Goal: Navigation & Orientation: Find specific page/section

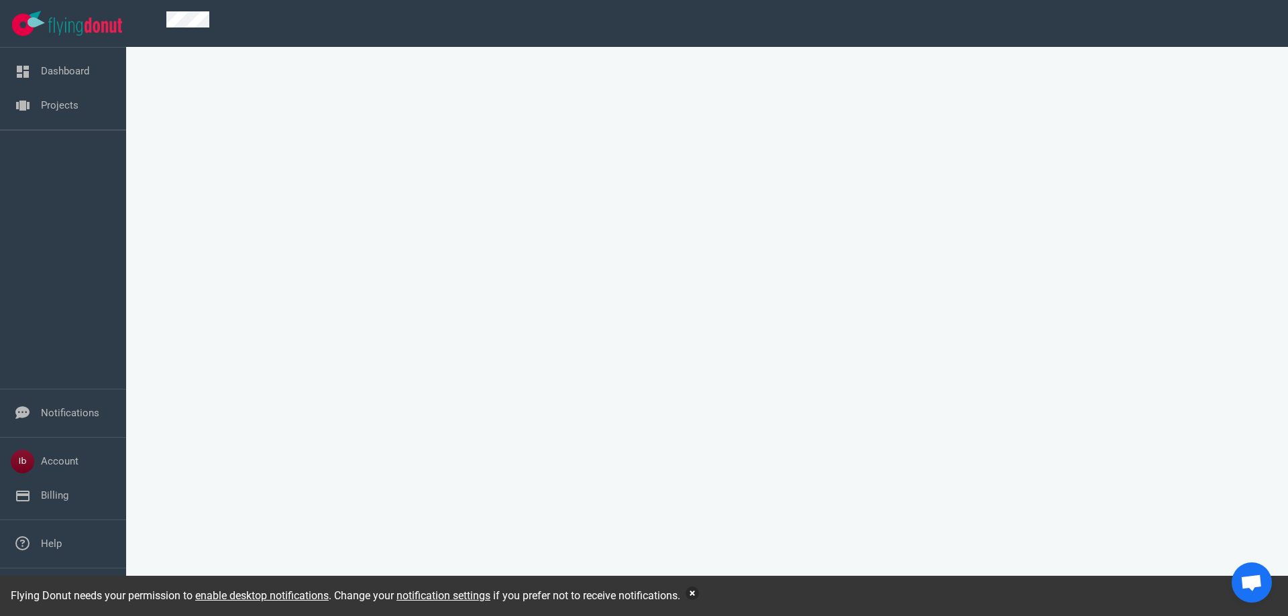
click at [697, 593] on button "button" at bounding box center [692, 593] width 13 height 13
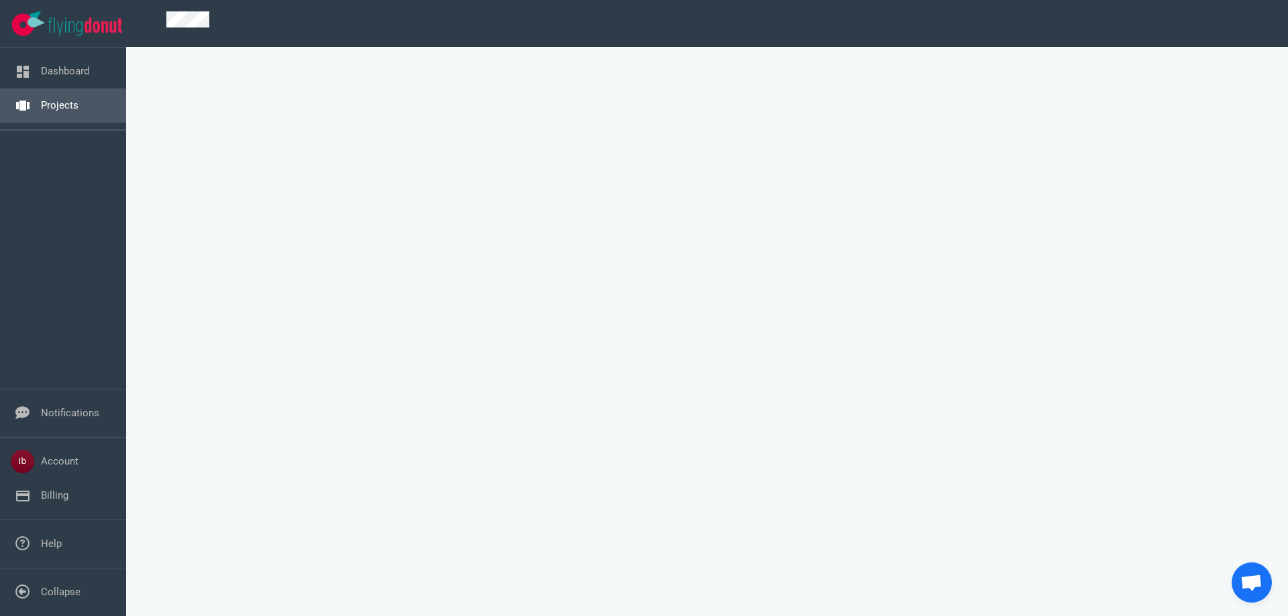
click at [72, 111] on link "Projects" at bounding box center [60, 105] width 38 height 12
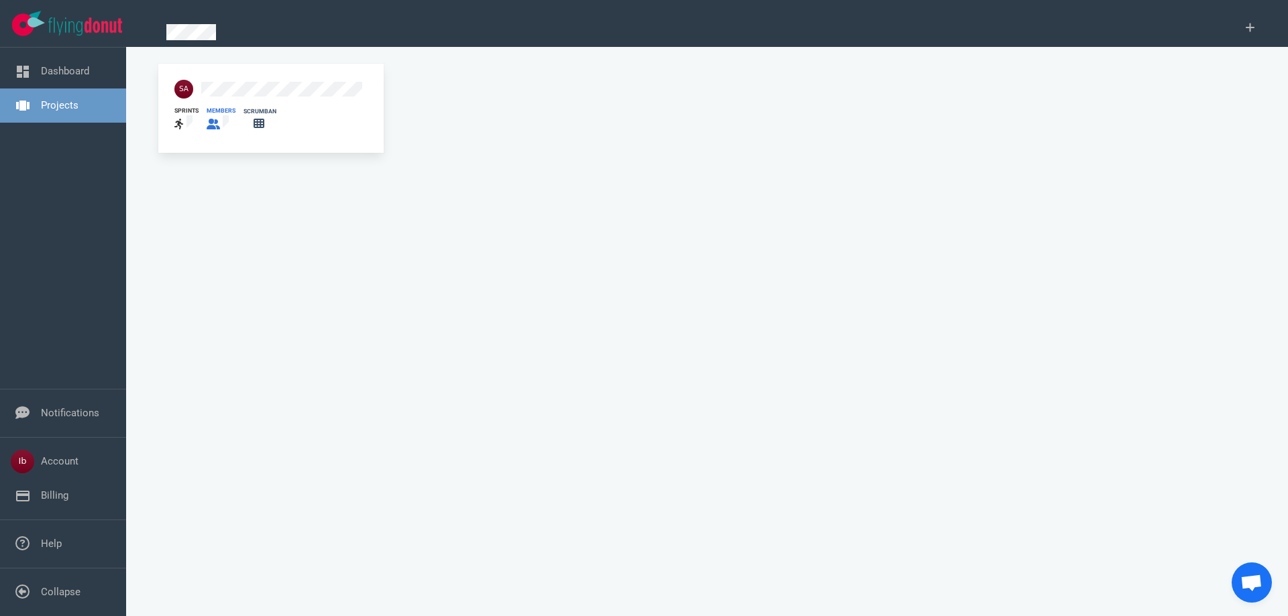
click at [213, 115] on div at bounding box center [221, 123] width 29 height 17
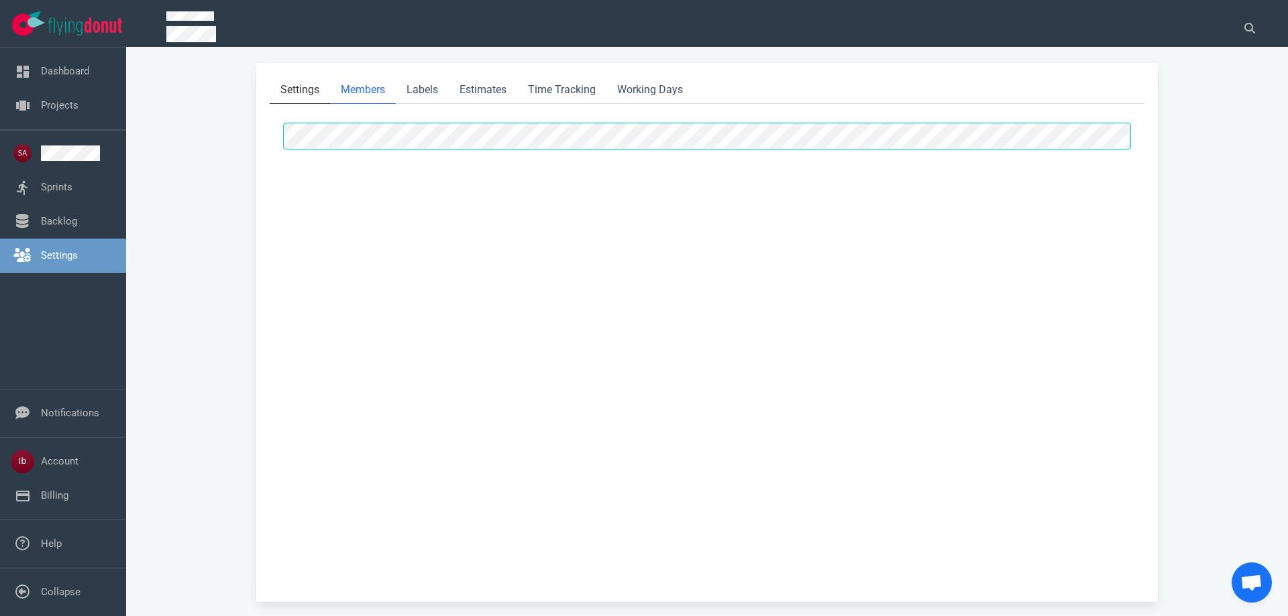
click at [317, 83] on link "Settings" at bounding box center [300, 90] width 60 height 28
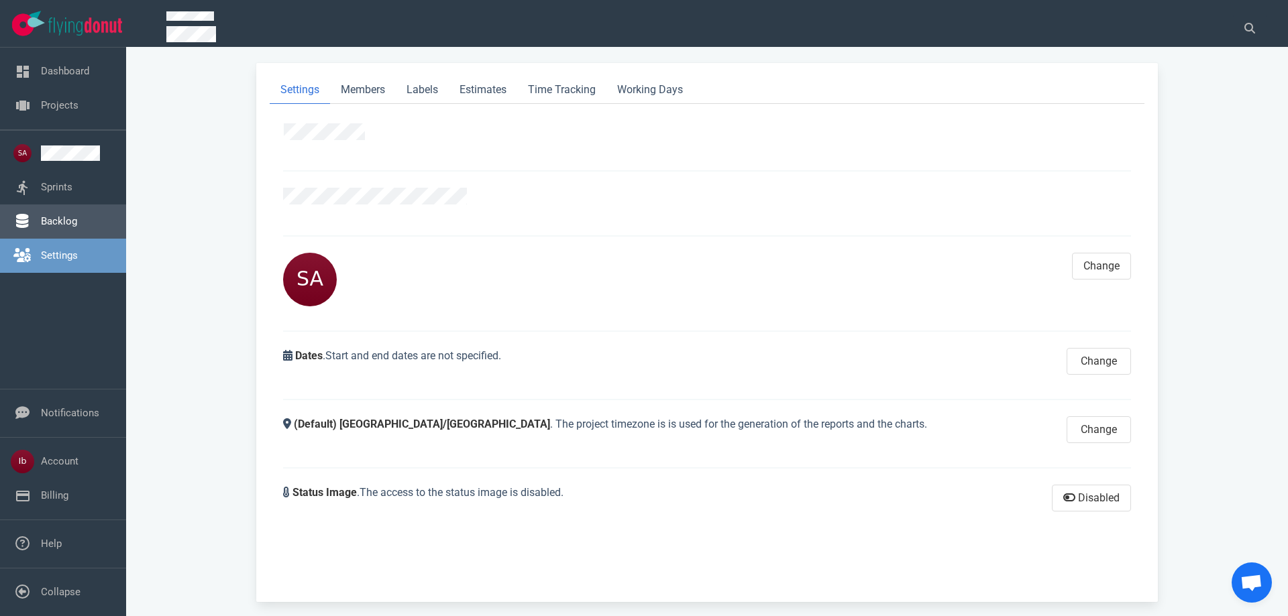
click at [67, 220] on link "Backlog" at bounding box center [59, 221] width 36 height 12
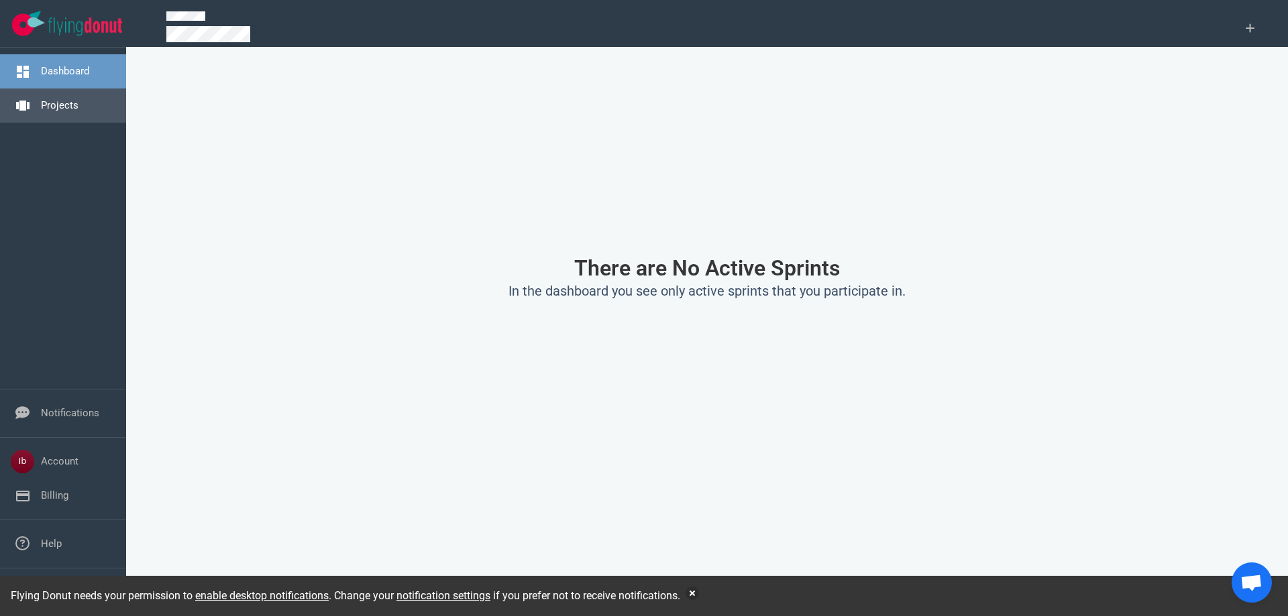
click at [64, 111] on link "Projects" at bounding box center [60, 105] width 38 height 12
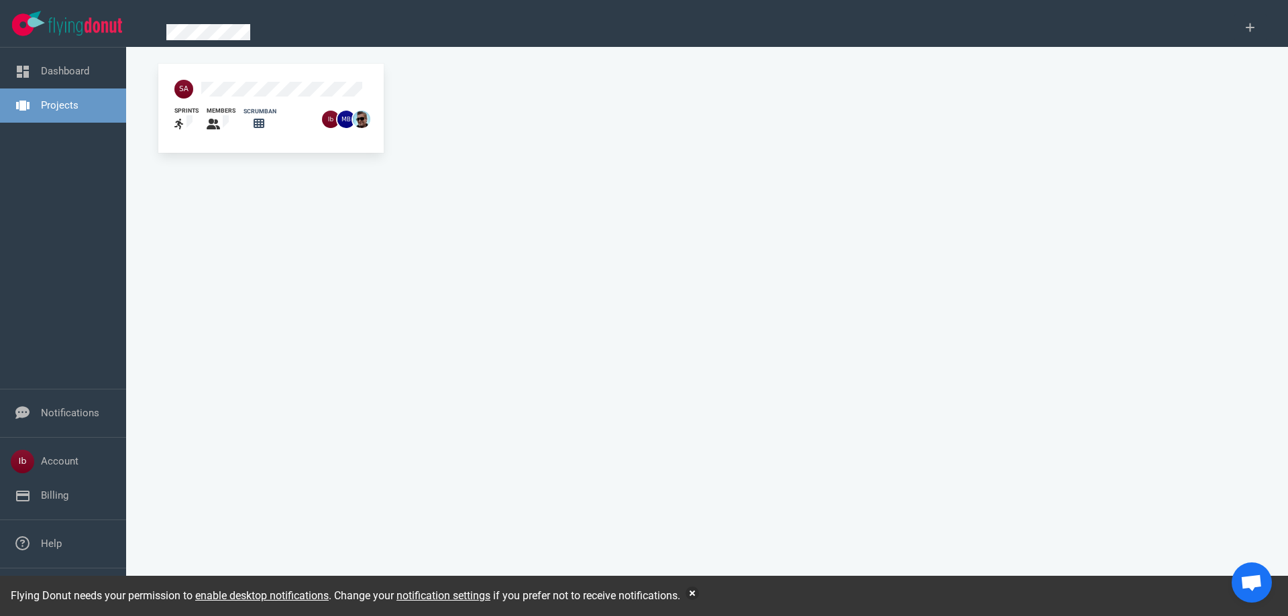
click at [202, 105] on div "members" at bounding box center [217, 120] width 37 height 42
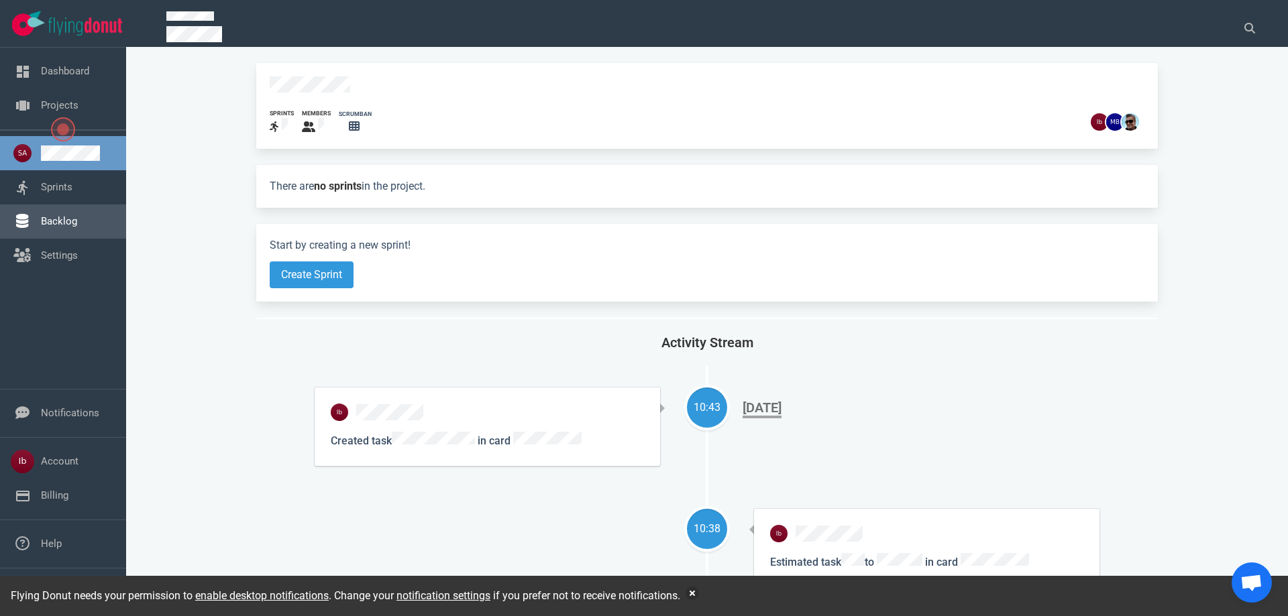
click at [41, 221] on link "Backlog" at bounding box center [59, 221] width 36 height 12
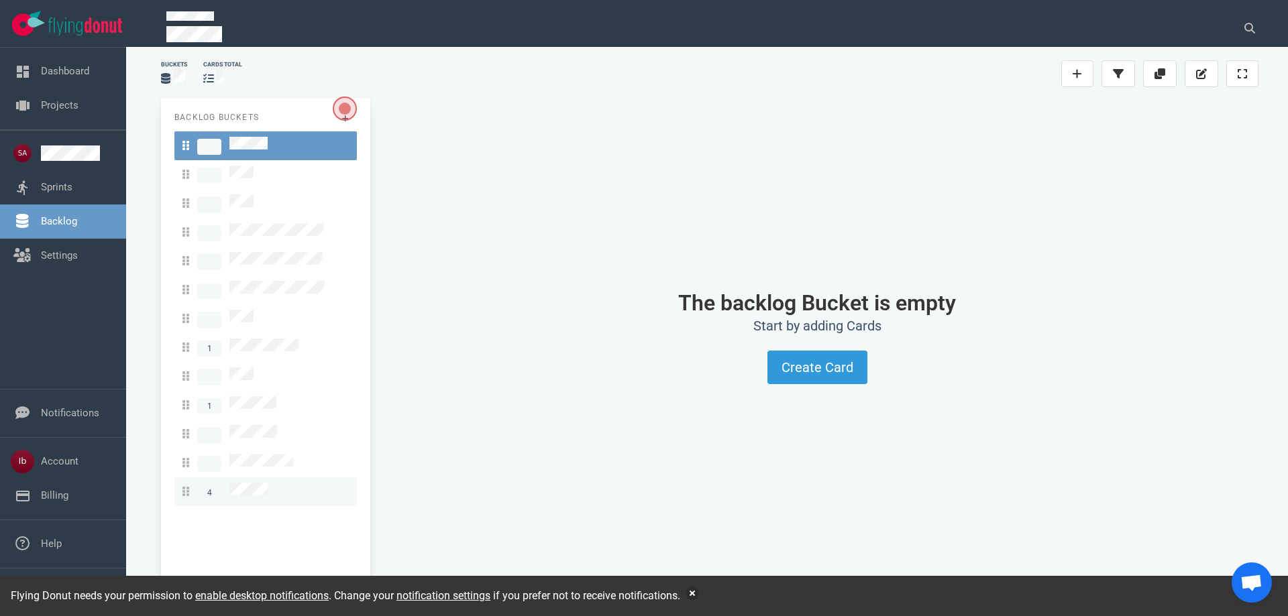
click at [249, 478] on link "4" at bounding box center [265, 492] width 182 height 29
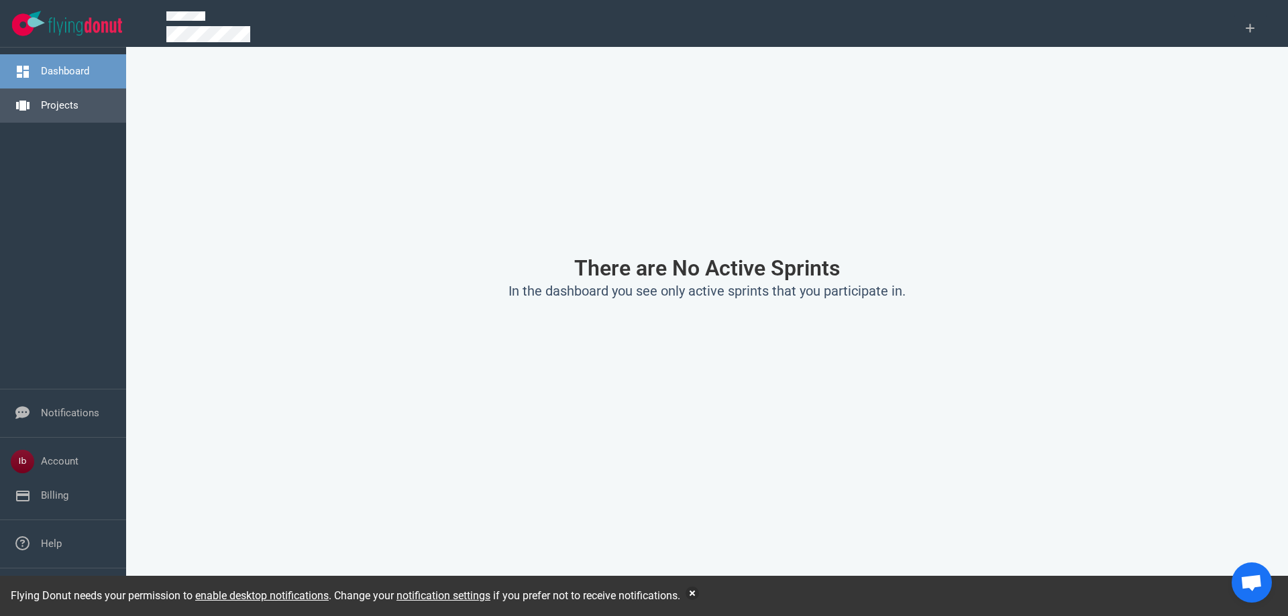
click at [106, 123] on nav "Dashboard Projects" at bounding box center [63, 89] width 126 height 82
click at [78, 110] on link "Projects" at bounding box center [60, 105] width 38 height 12
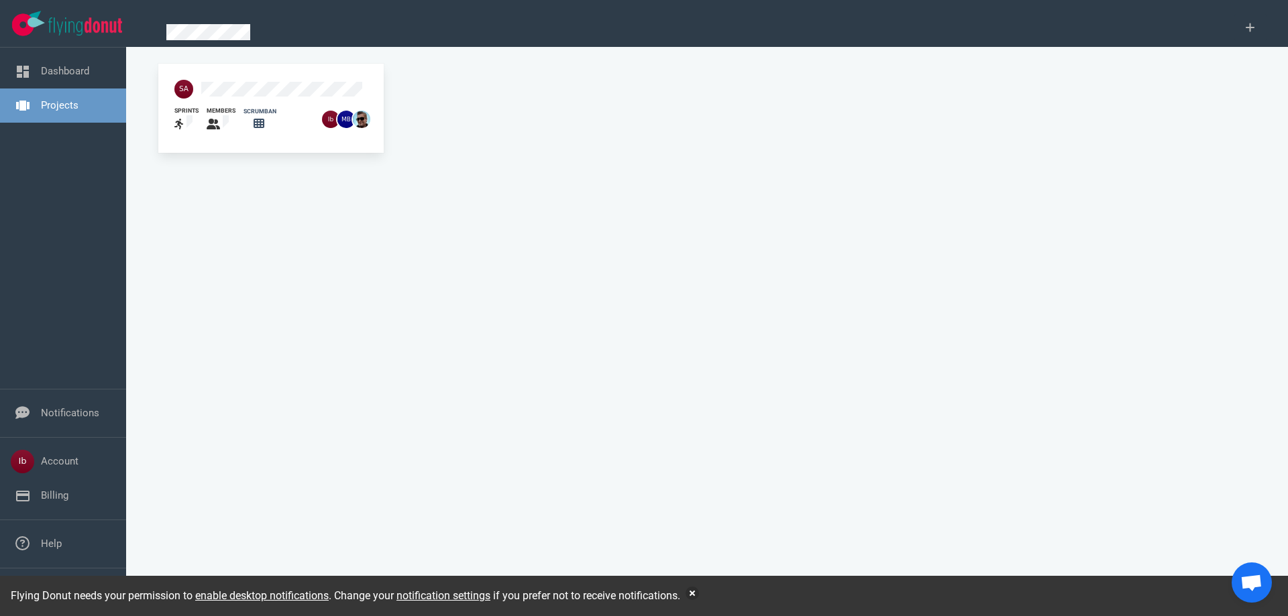
click at [261, 76] on div at bounding box center [244, 89] width 156 height 35
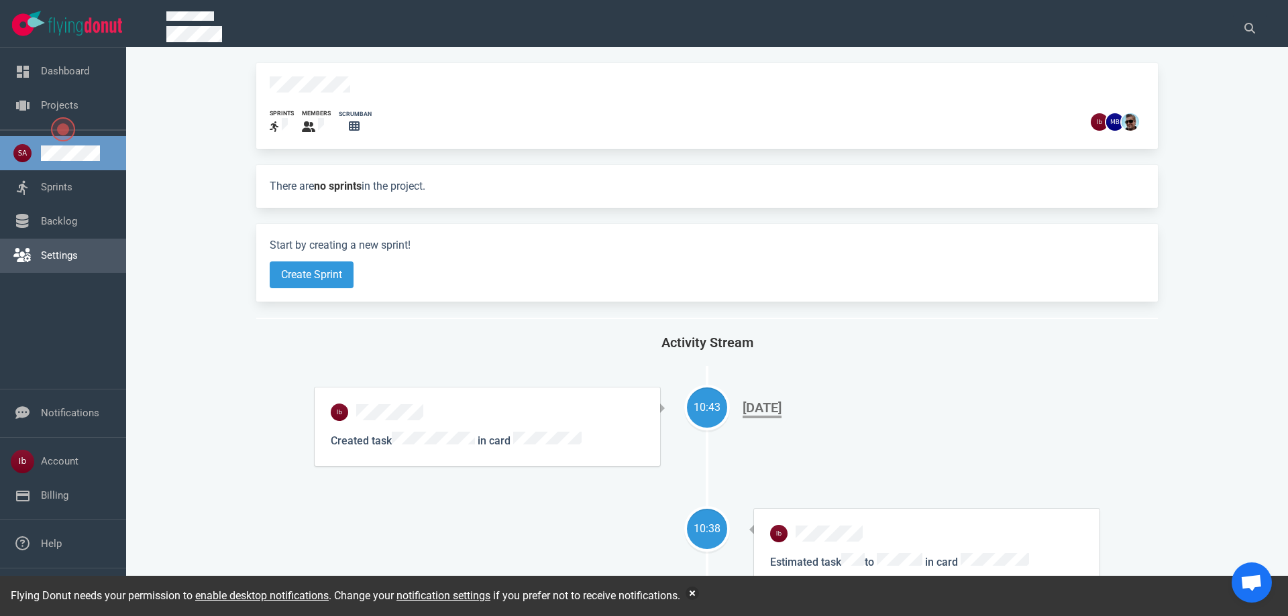
click at [44, 250] on link "Settings" at bounding box center [59, 256] width 37 height 12
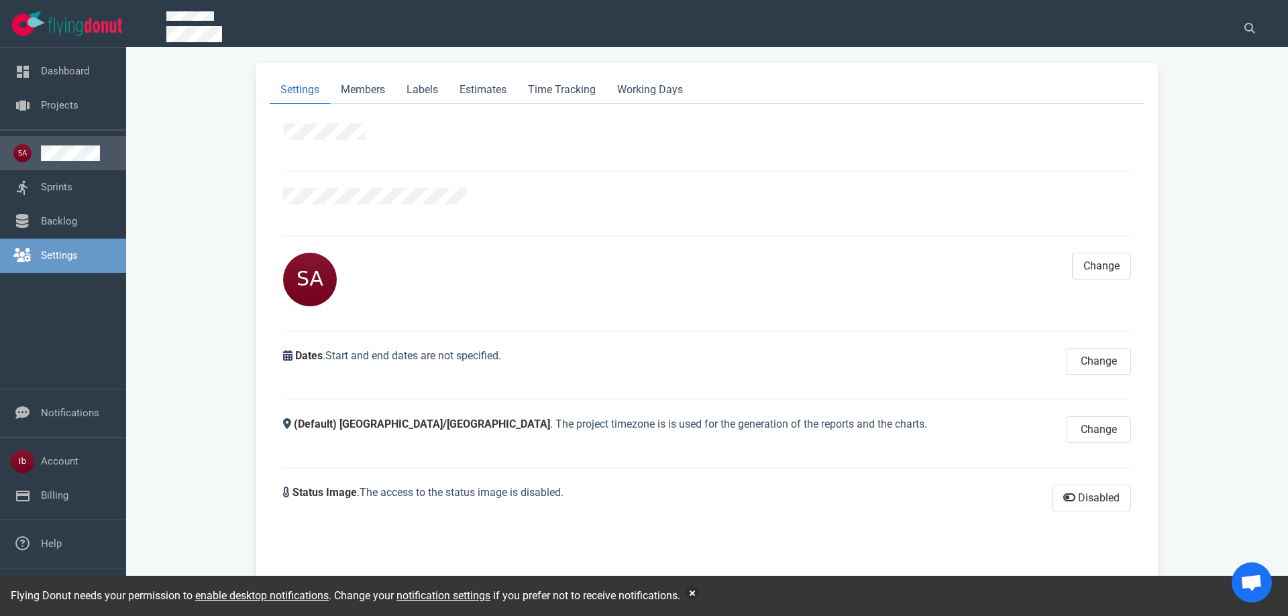
click at [72, 155] on link at bounding box center [78, 153] width 74 height 15
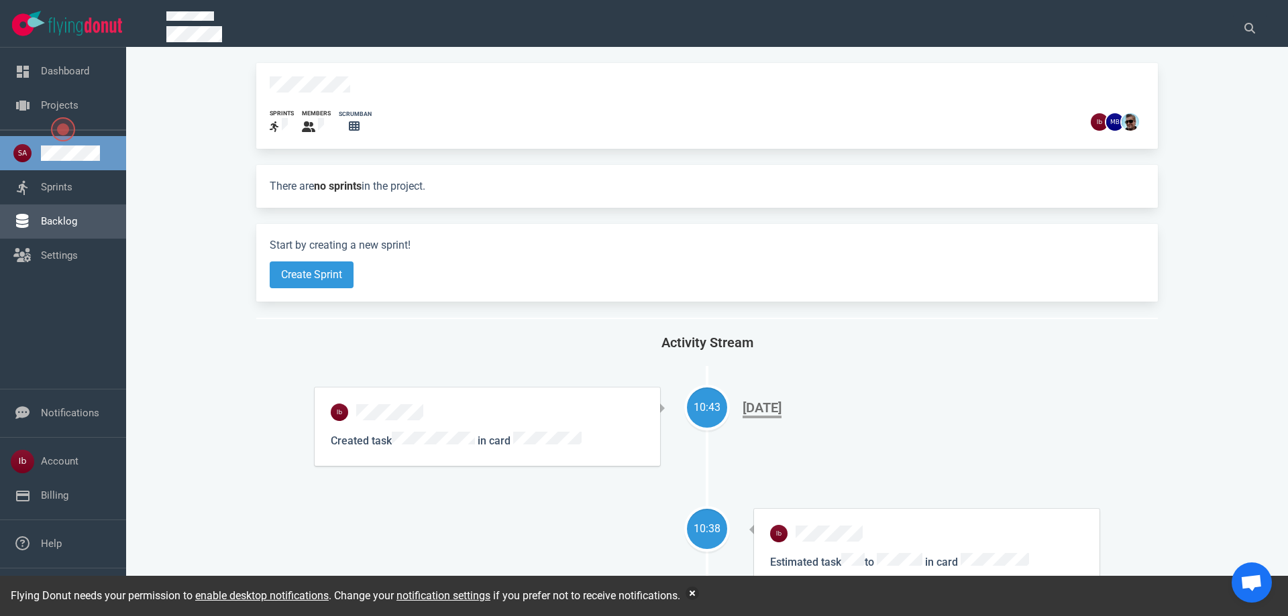
click at [54, 227] on link "Backlog" at bounding box center [59, 221] width 36 height 12
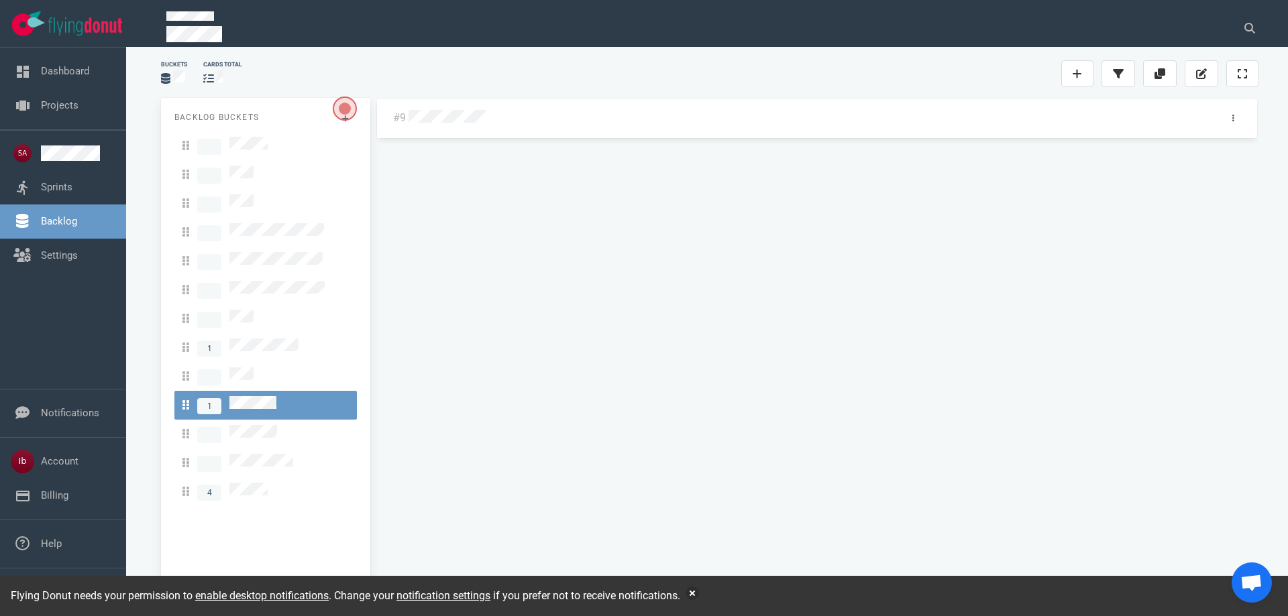
click at [445, 107] on div at bounding box center [809, 116] width 806 height 28
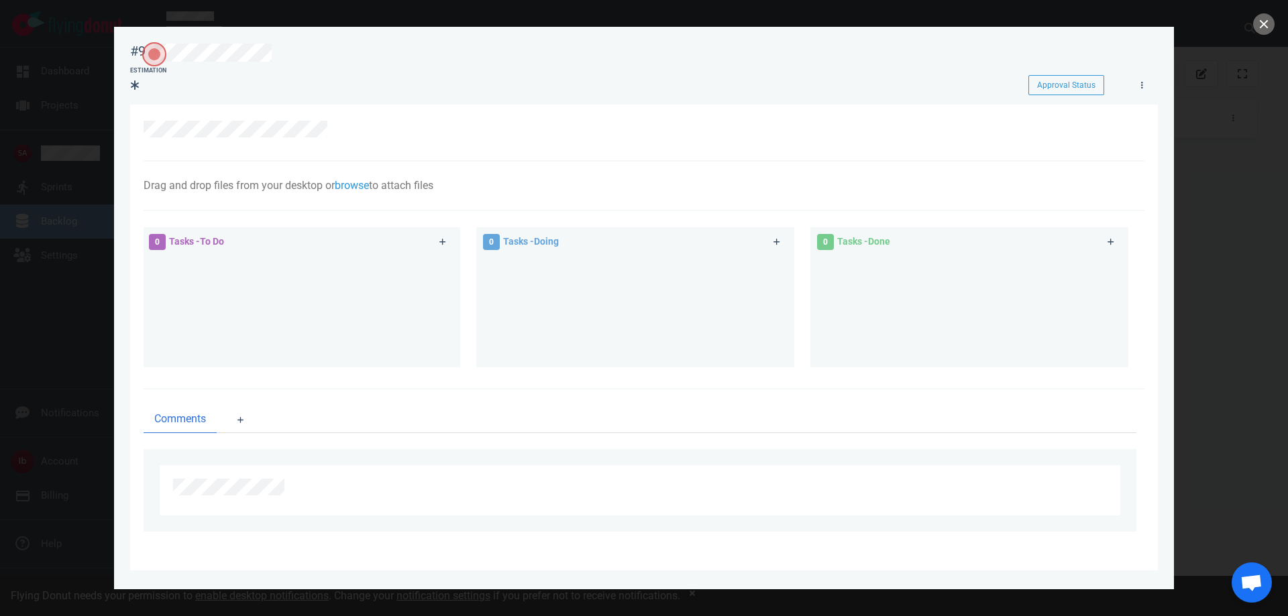
click at [80, 94] on div at bounding box center [644, 308] width 1288 height 616
click at [1266, 21] on button "close" at bounding box center [1263, 23] width 21 height 21
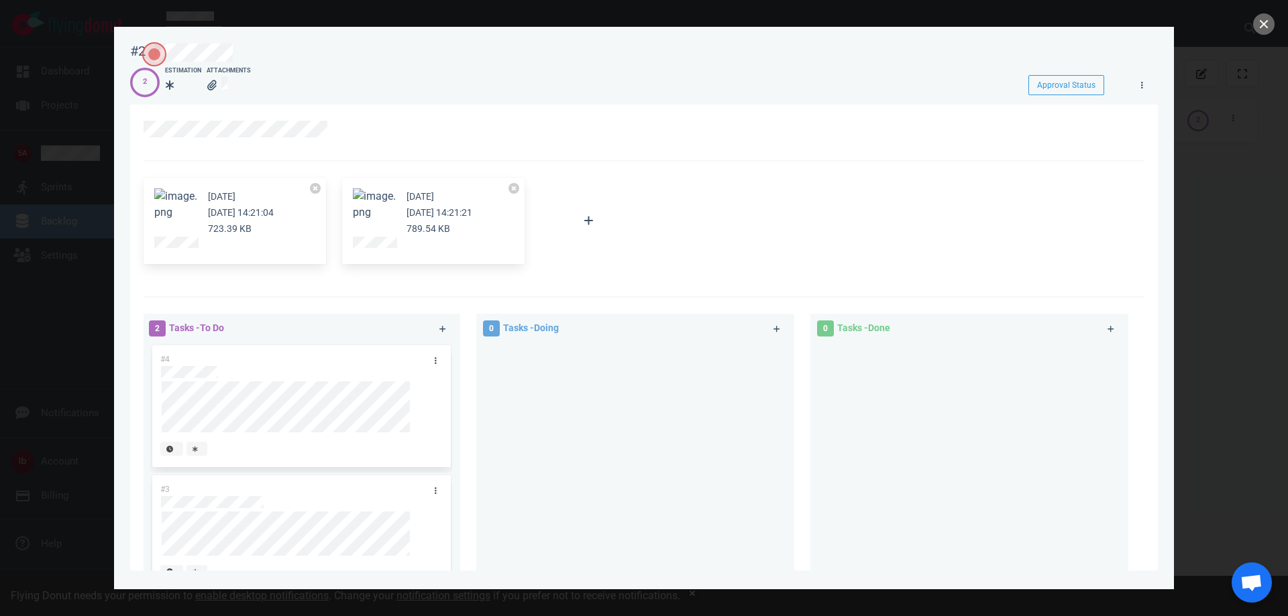
click at [184, 215] on button "Zoom image" at bounding box center [175, 205] width 43 height 32
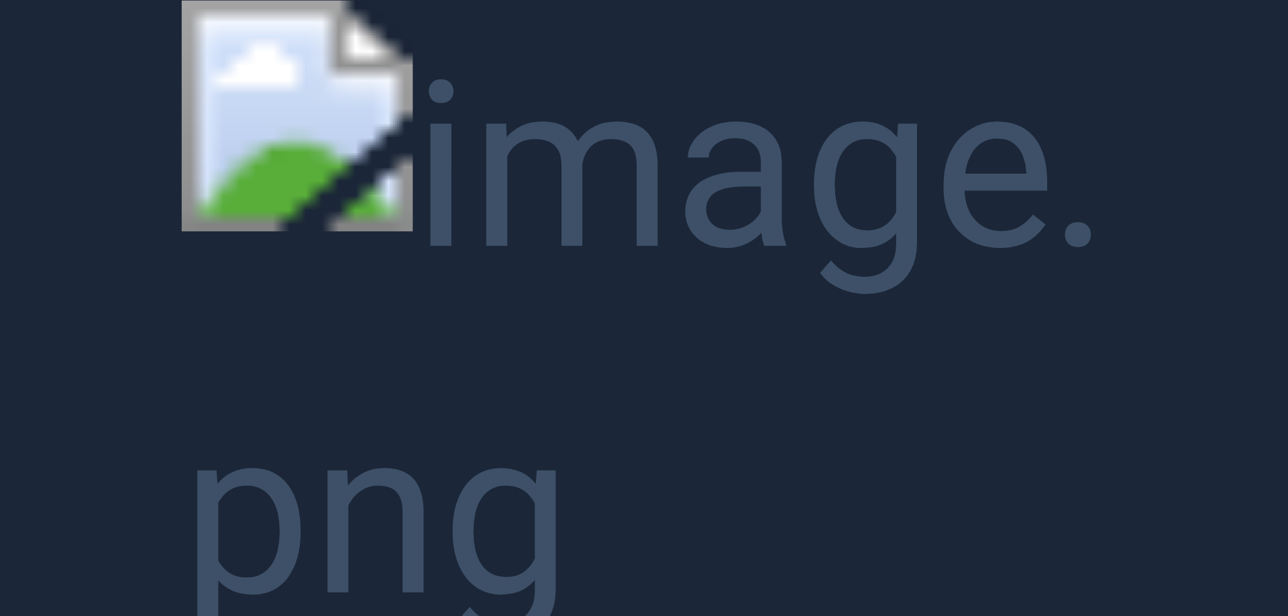
click at [120, 180] on button "Unzoom image" at bounding box center [644, 308] width 1288 height 616
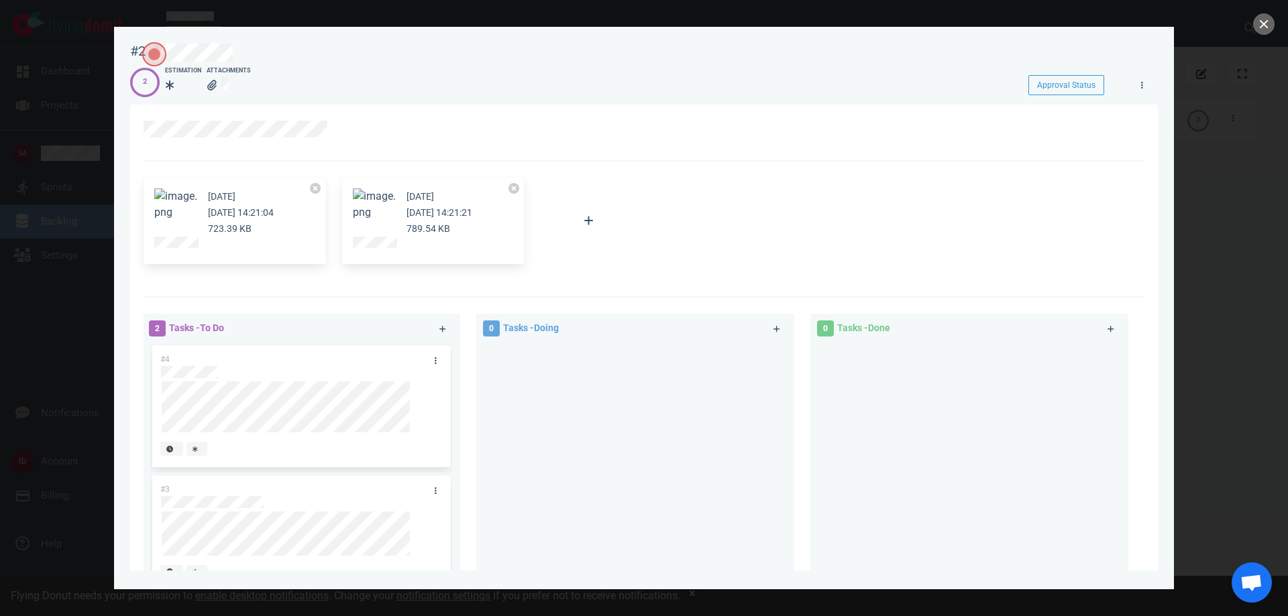
click at [386, 207] on button "Zoom image" at bounding box center [374, 205] width 43 height 32
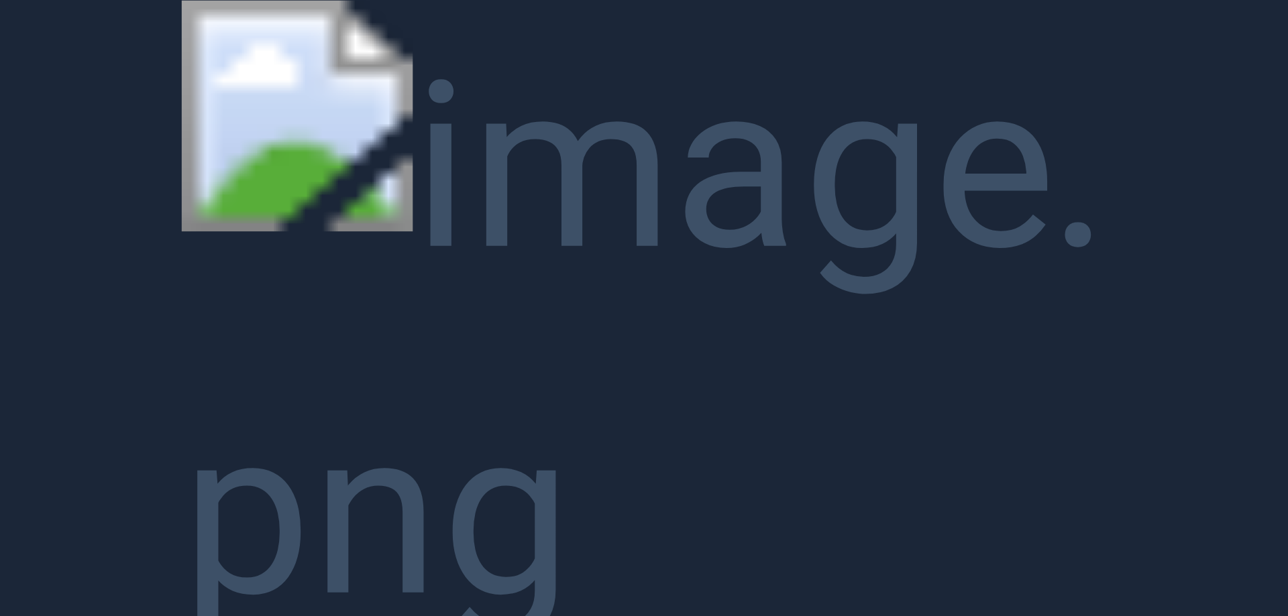
click at [45, 211] on button "Unzoom image" at bounding box center [644, 308] width 1288 height 616
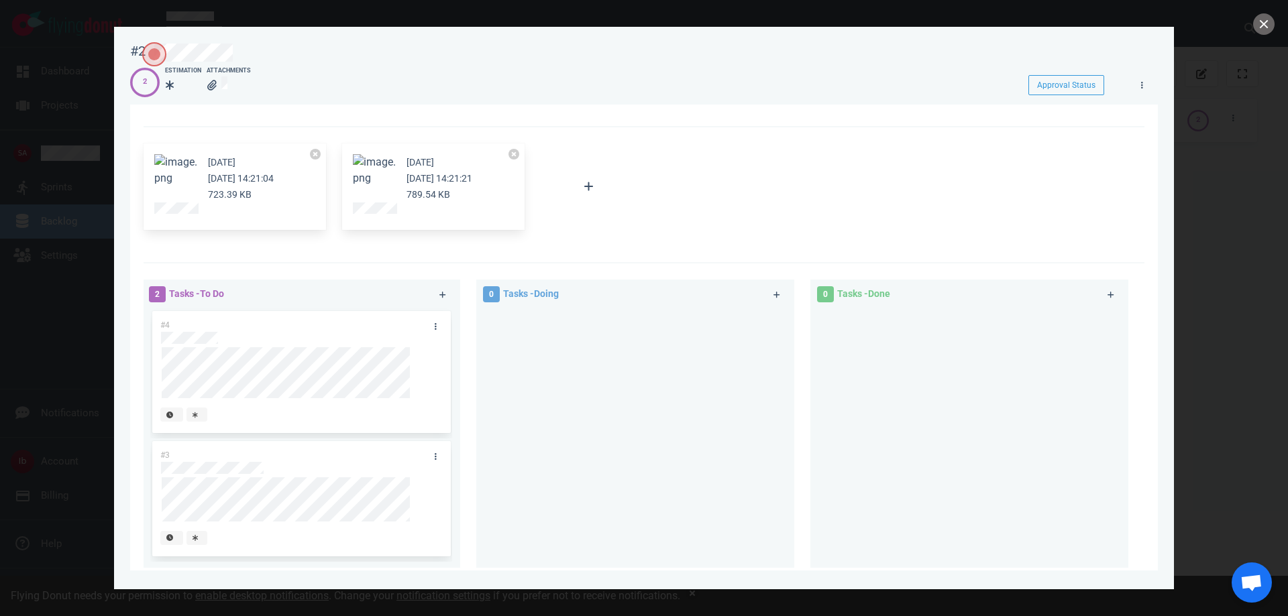
scroll to position [134, 0]
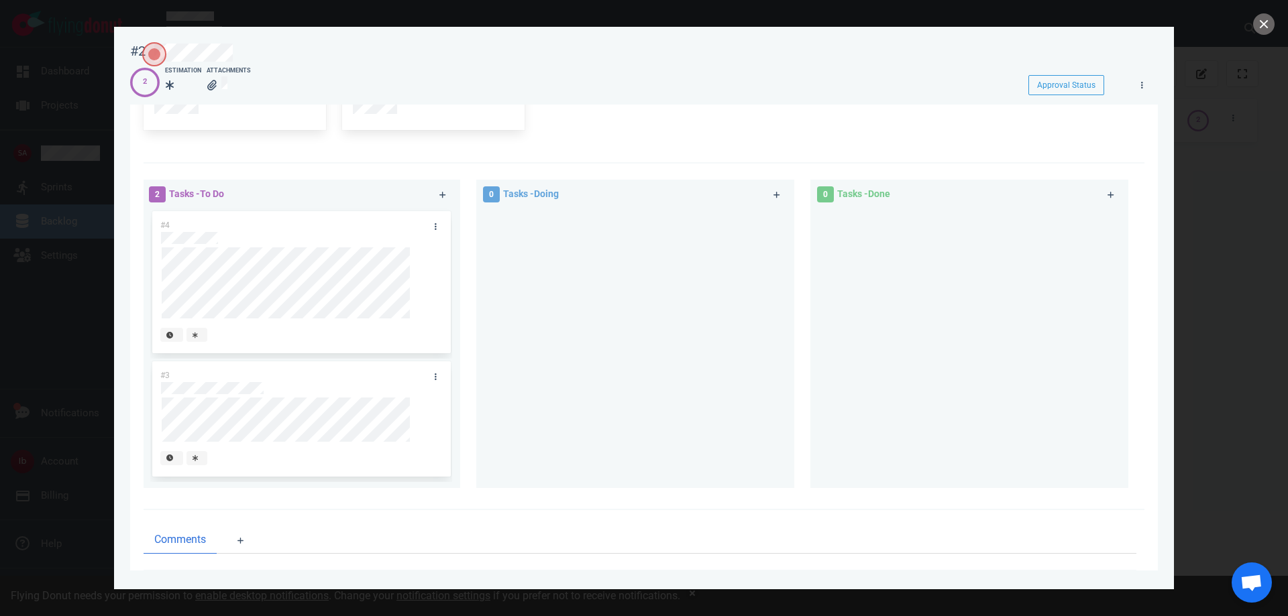
click at [56, 101] on div at bounding box center [644, 308] width 1288 height 616
click at [1269, 26] on button "close" at bounding box center [1263, 23] width 21 height 21
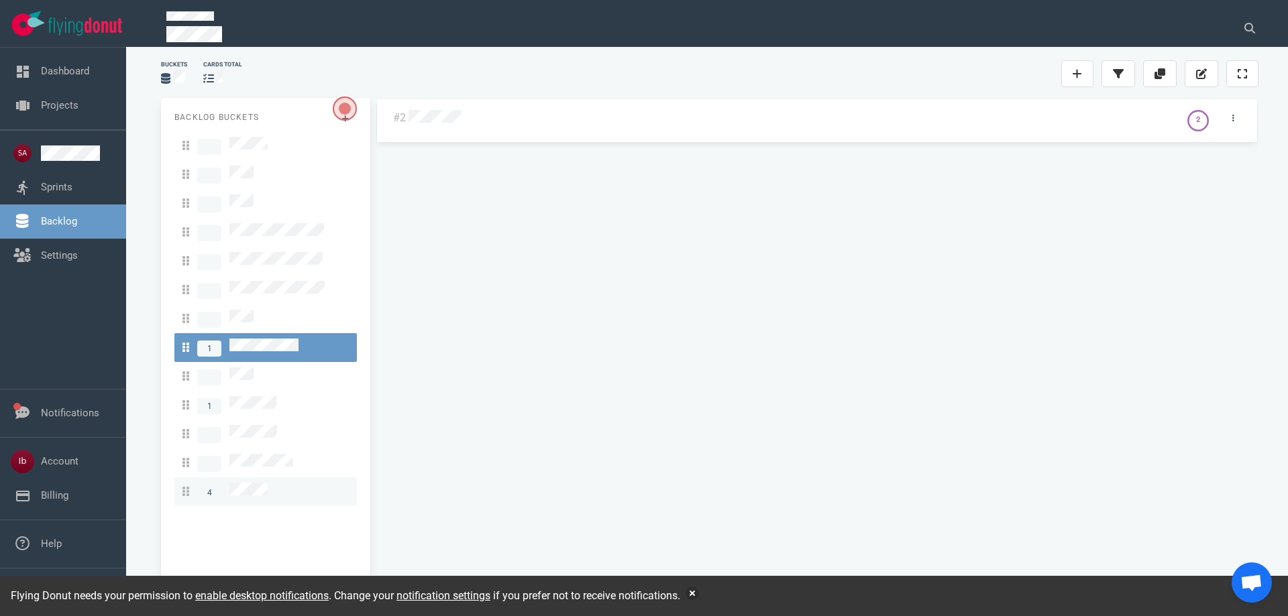
click at [263, 478] on link "4" at bounding box center [265, 492] width 182 height 29
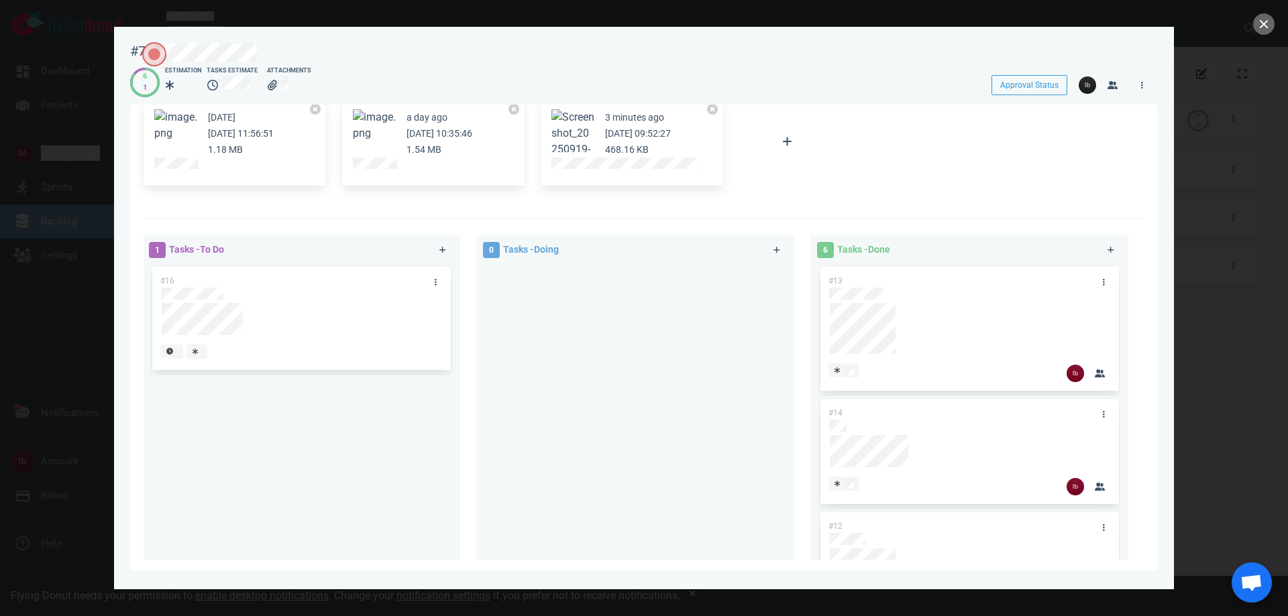
scroll to position [201, 0]
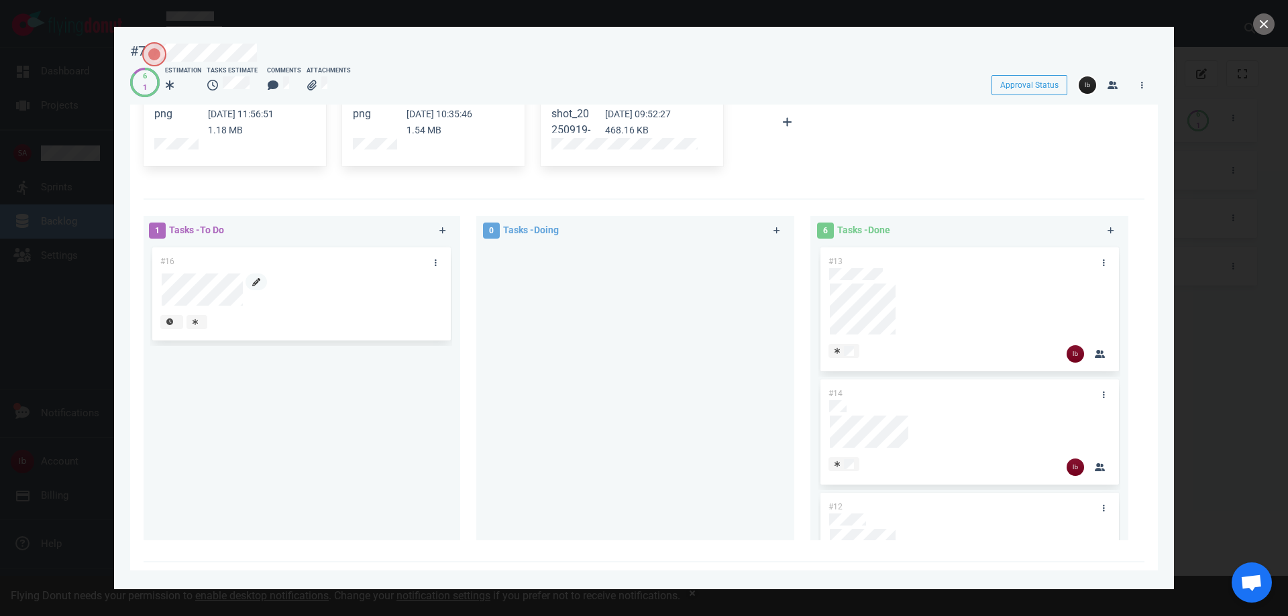
click at [260, 286] on icon at bounding box center [256, 282] width 8 height 8
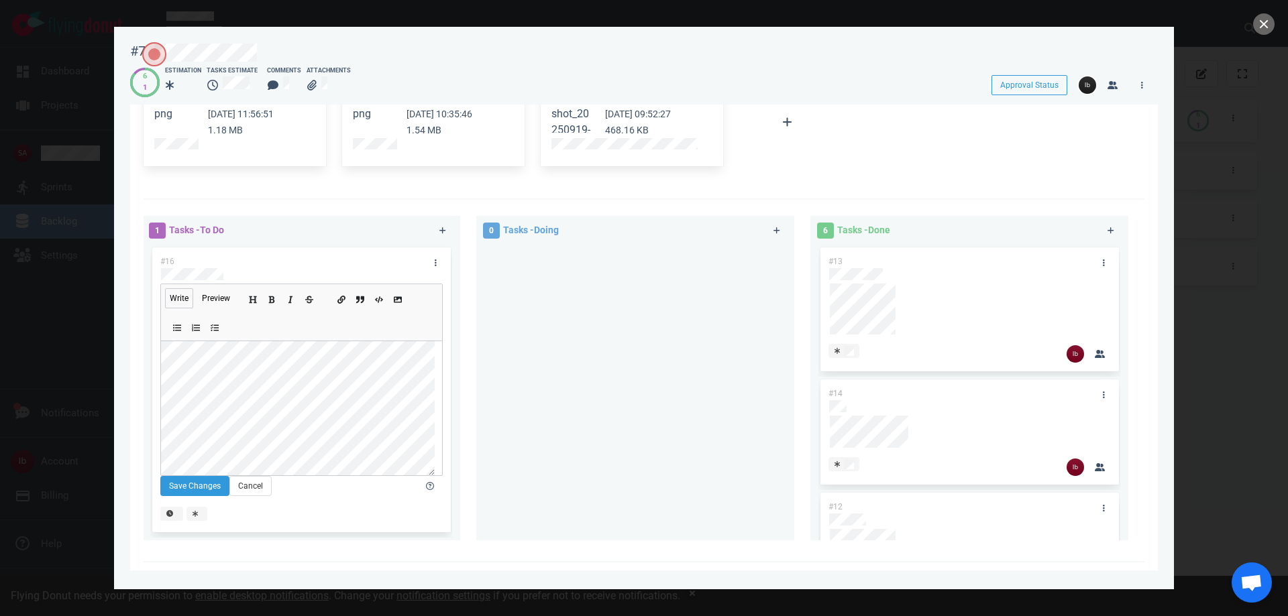
click at [331, 262] on div "#16" at bounding box center [288, 262] width 272 height 28
click at [425, 264] on link at bounding box center [435, 262] width 21 height 17
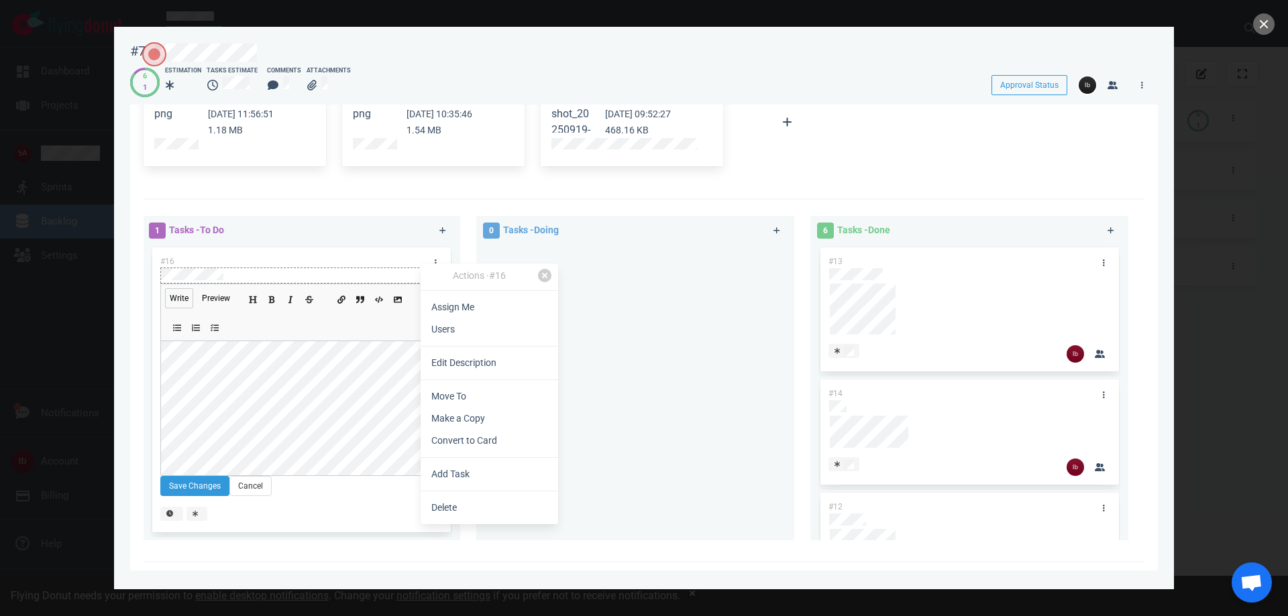
click at [405, 268] on div at bounding box center [301, 274] width 280 height 12
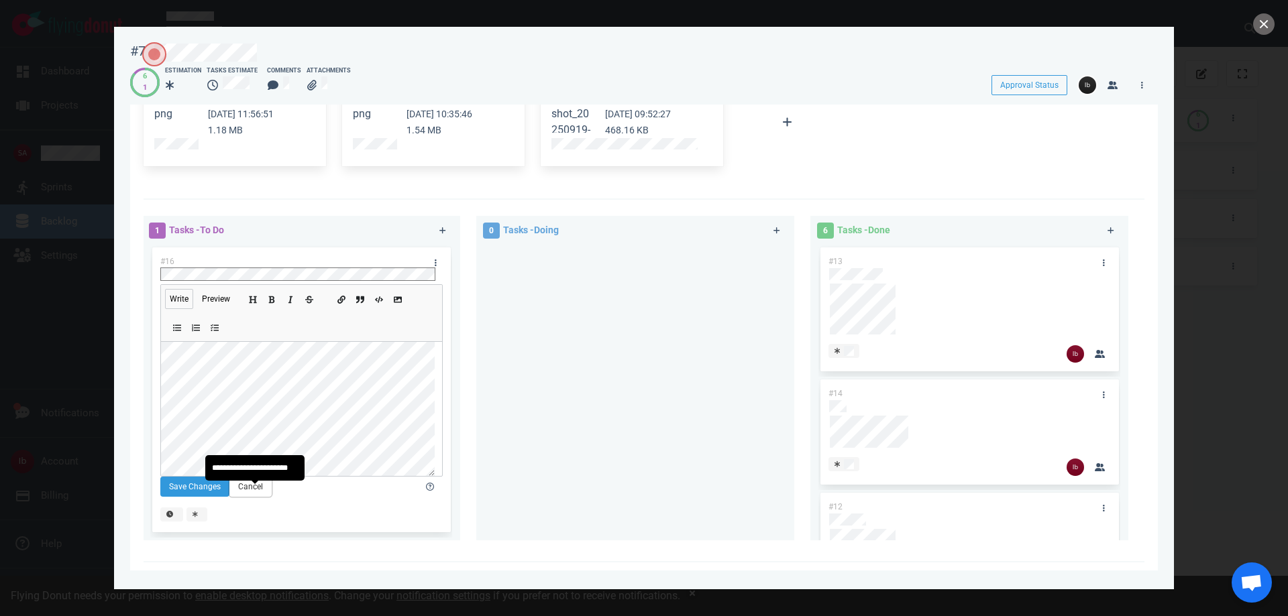
click at [241, 495] on button "Cancel" at bounding box center [250, 487] width 42 height 20
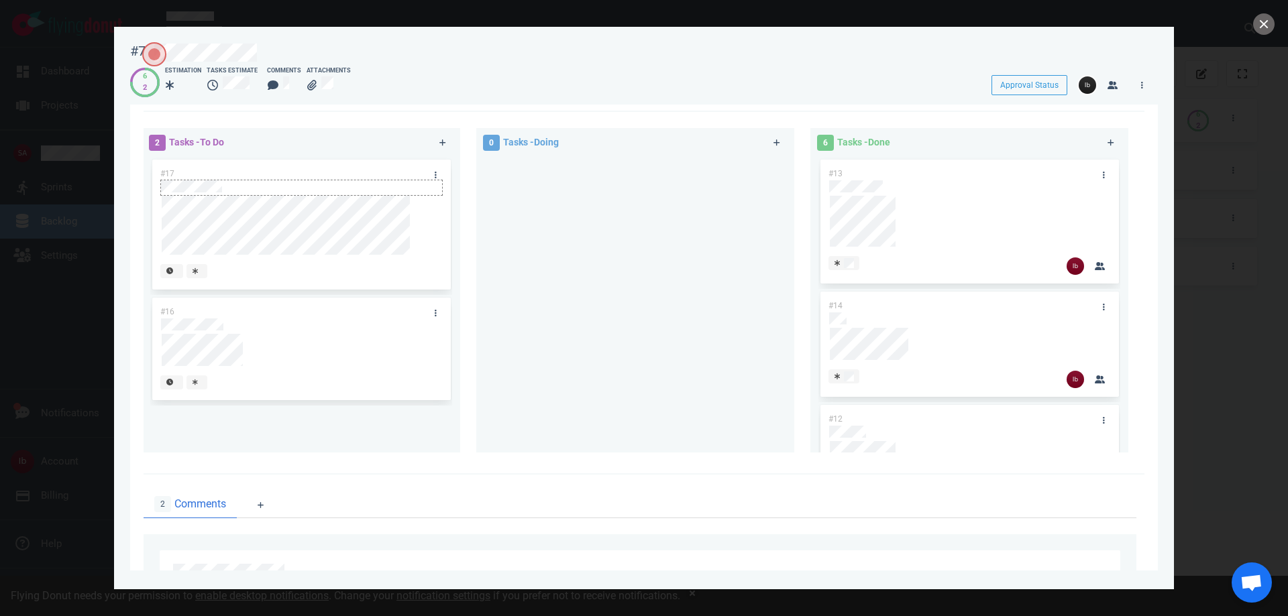
scroll to position [402, 0]
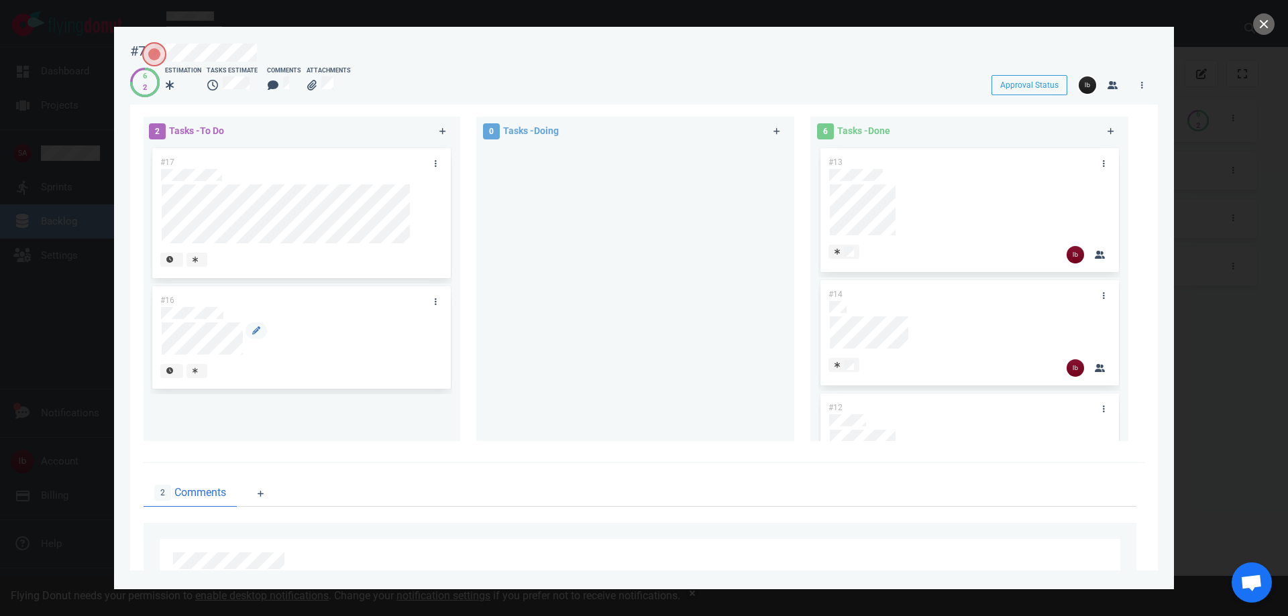
click at [319, 323] on div at bounding box center [299, 339] width 274 height 32
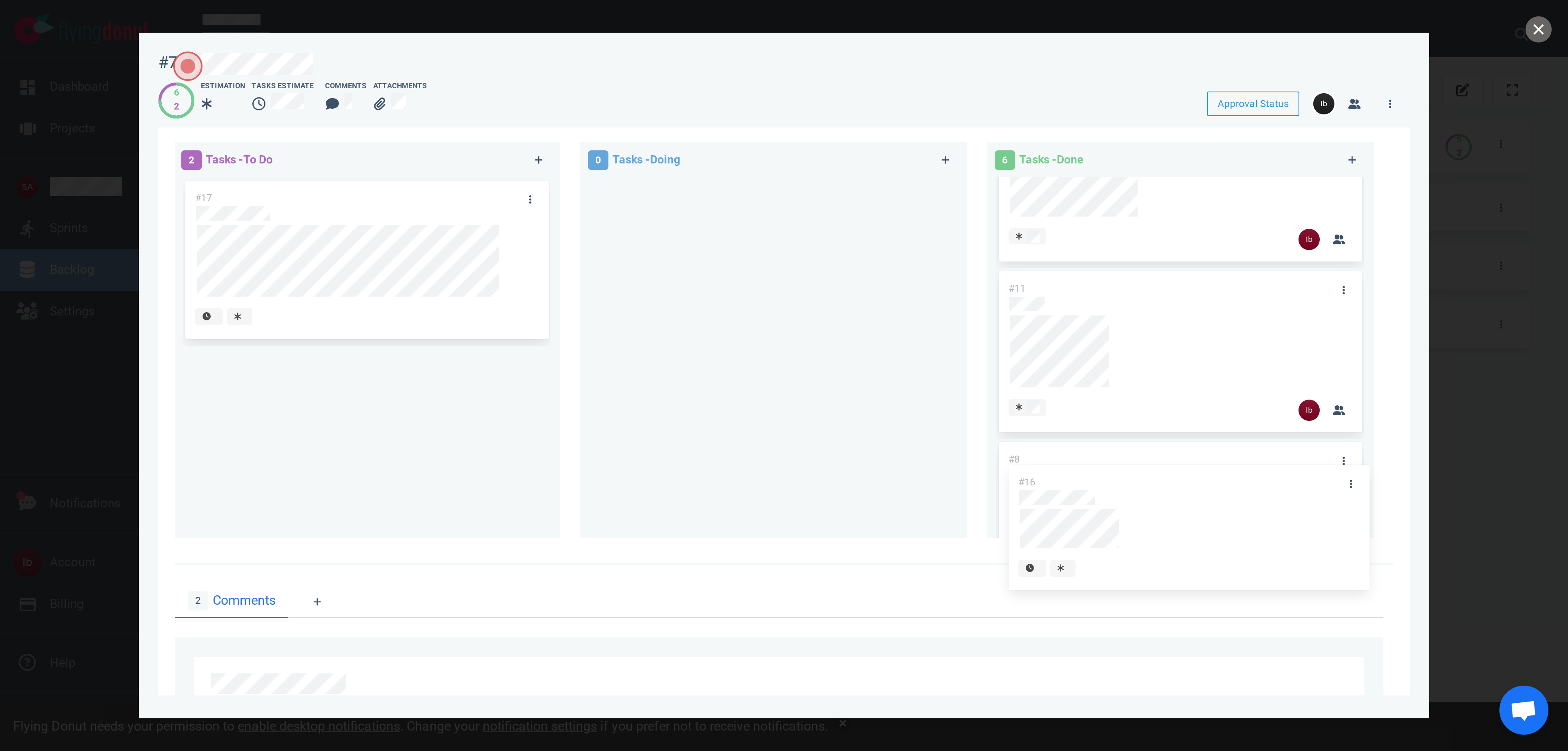
scroll to position [369, 0]
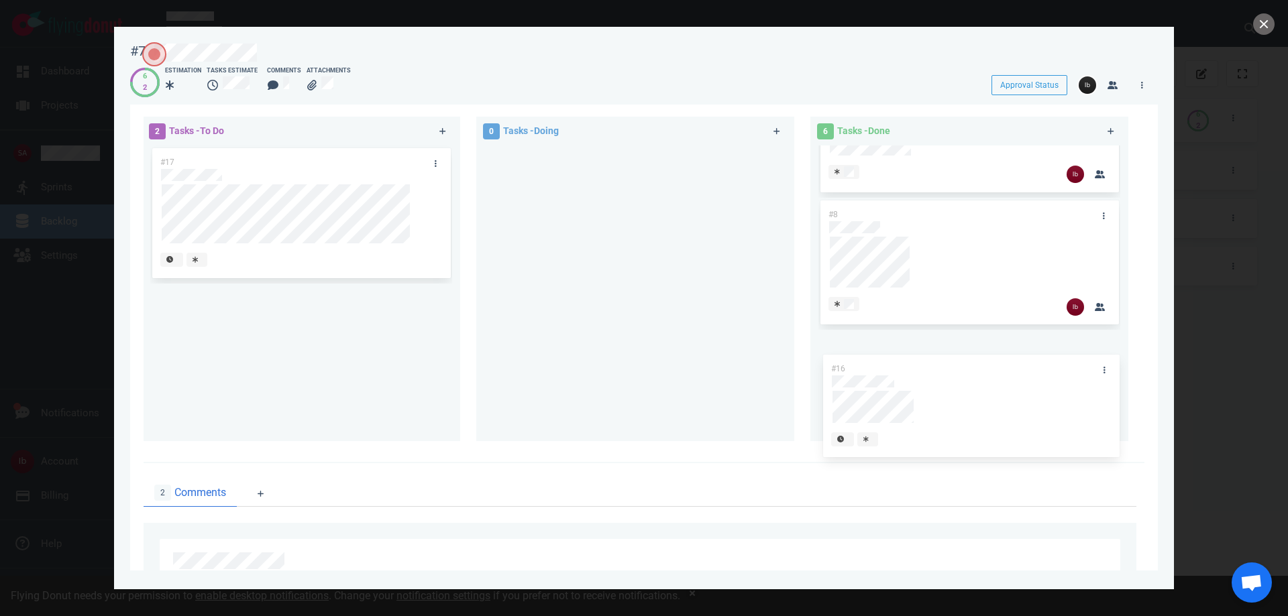
drag, startPoint x: 271, startPoint y: 343, endPoint x: 937, endPoint y: 400, distance: 668.5
click at [937, 400] on div "2 Tasks - To Do #17 #16 #16 0 Tasks - Doing 6 Tasks - Done #13 #14 #12 #10 #11 …" at bounding box center [640, 281] width 1009 height 345
click at [837, 409] on div at bounding box center [961, 419] width 282 height 34
click at [837, 421] on div at bounding box center [839, 418] width 9 height 11
click at [572, 210] on div "1 Tasks - To Do #17 0 Tasks - Doing 7 Tasks - Done #13 #14 #12 #10 #11 #8 #16" at bounding box center [640, 281] width 1009 height 345
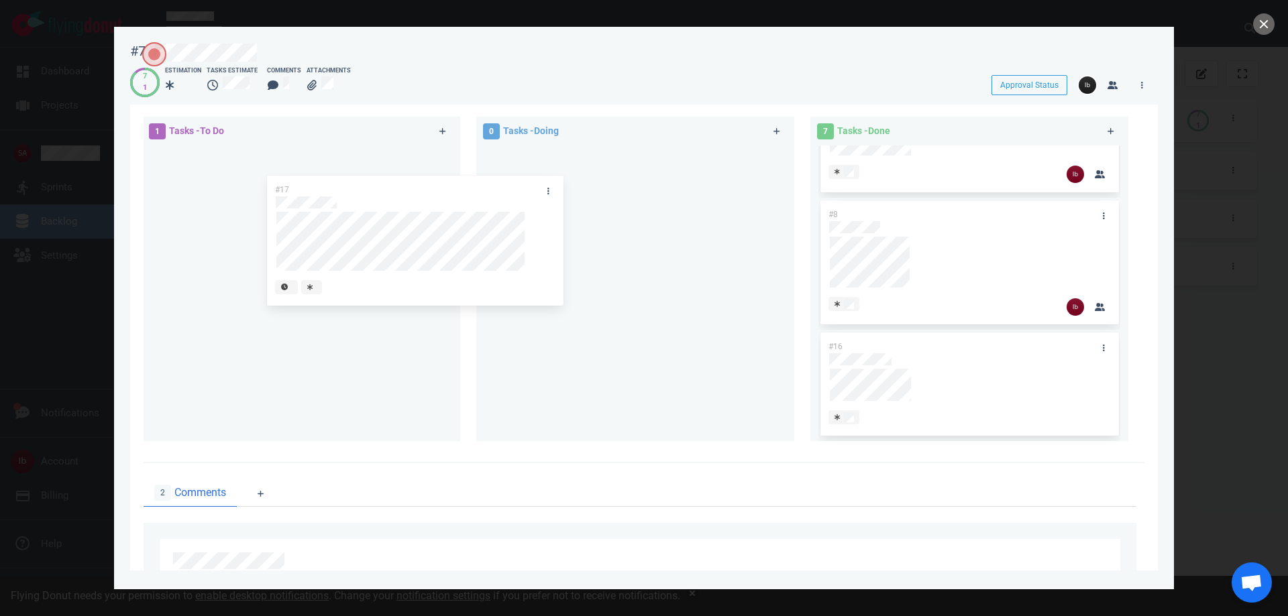
drag, startPoint x: 306, startPoint y: 178, endPoint x: 572, endPoint y: 205, distance: 267.1
click at [572, 205] on div "1 Tasks - To Do #17 #17 0 Tasks - Doing 7 Tasks - Done #13 #14 #12 #10 #11 #8 #…" at bounding box center [640, 281] width 1009 height 345
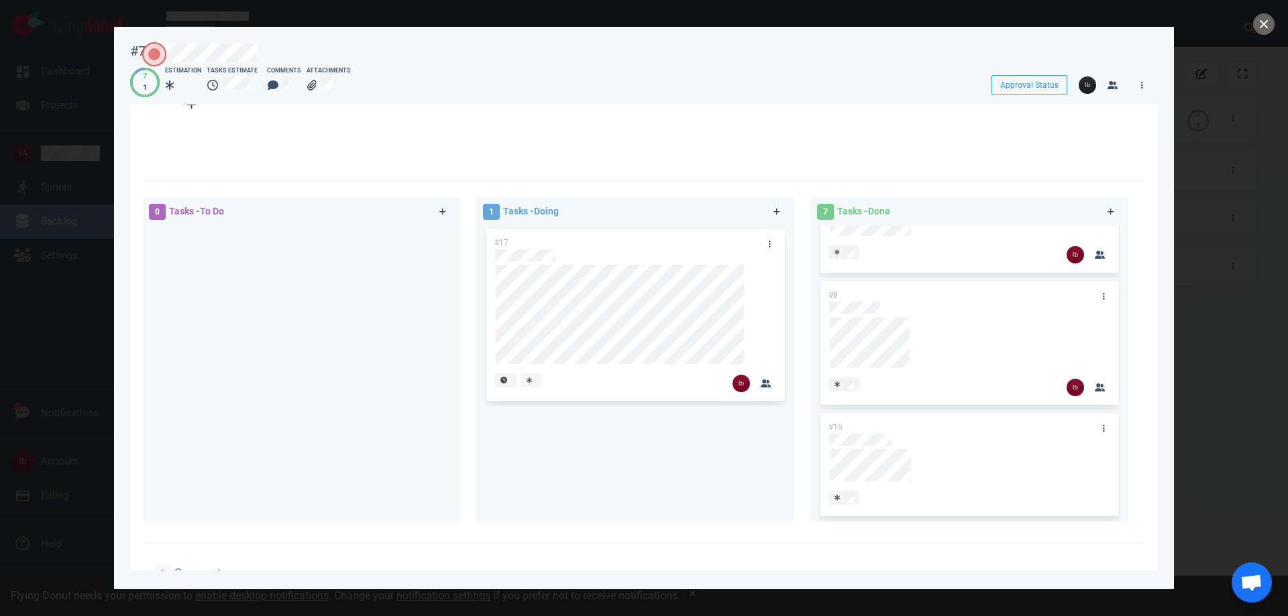
scroll to position [327, 0]
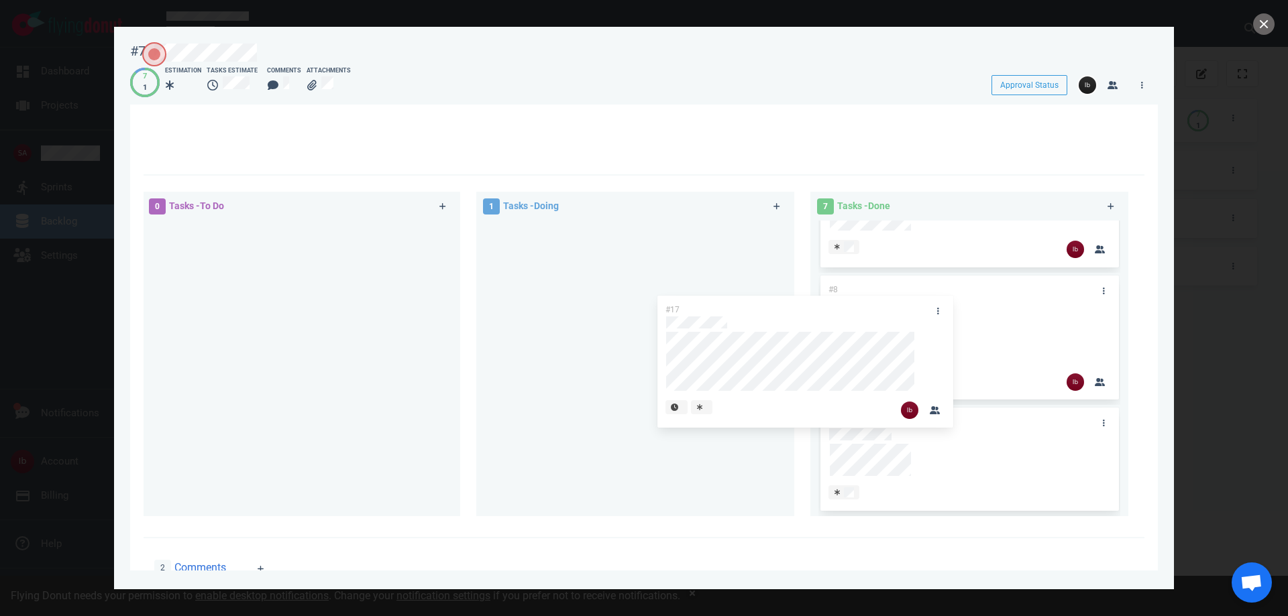
drag, startPoint x: 627, startPoint y: 231, endPoint x: 775, endPoint y: 266, distance: 153.1
click at [823, 306] on div "0 Tasks - To Do 1 Tasks - Doing #17 #17 7 Tasks - Done #13 #14 #12 #10 #11 #8 #…" at bounding box center [640, 356] width 1009 height 345
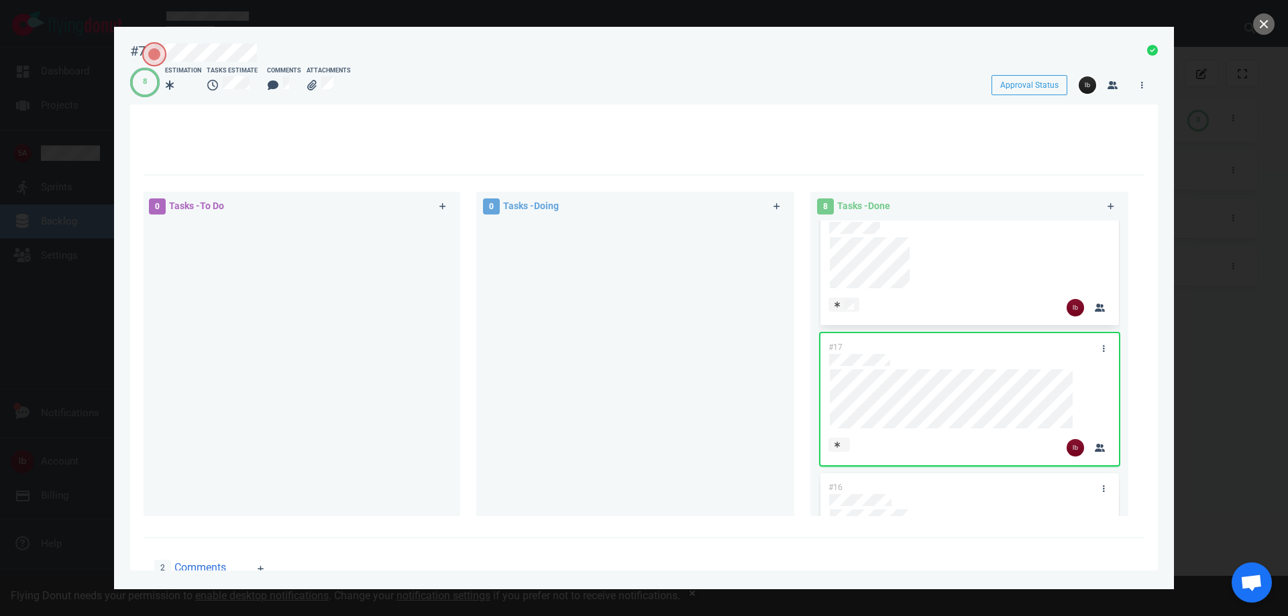
scroll to position [747, 0]
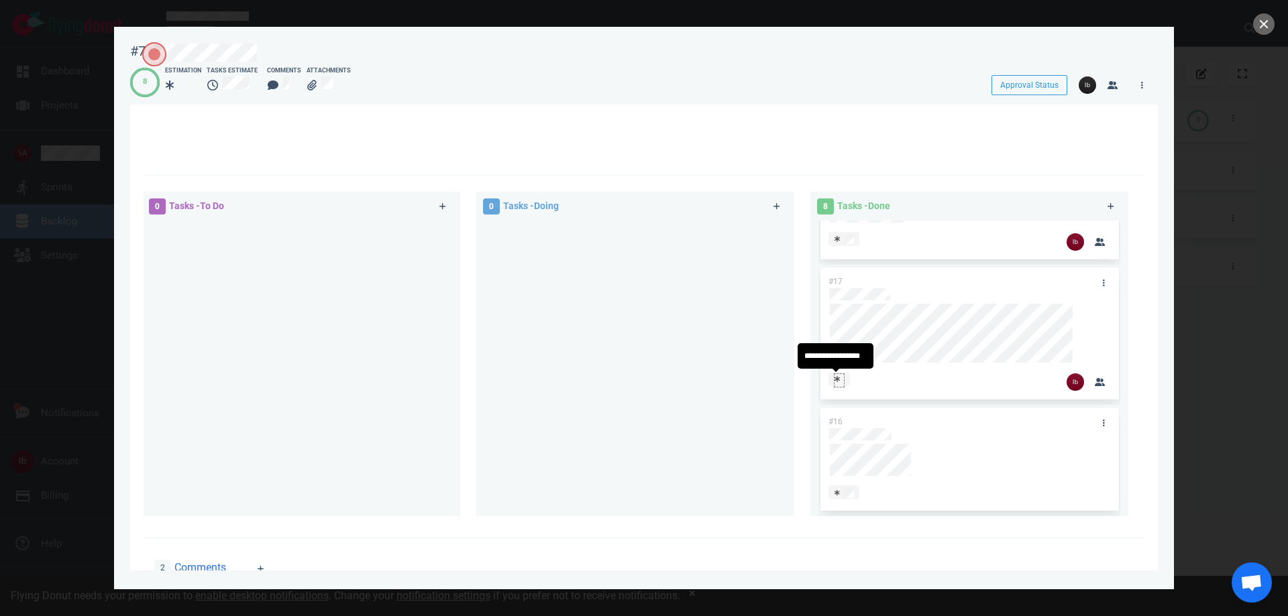
click at [841, 381] on div at bounding box center [839, 381] width 11 height 14
click at [669, 325] on div at bounding box center [635, 363] width 302 height 285
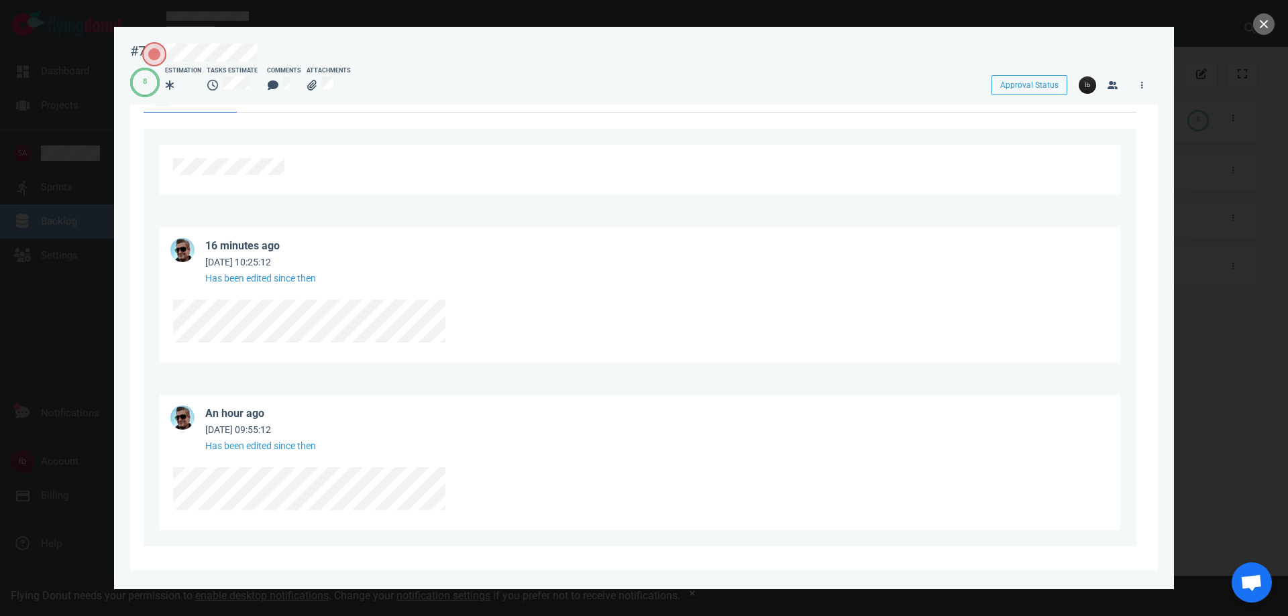
scroll to position [803, 0]
drag, startPoint x: 482, startPoint y: 302, endPoint x: 144, endPoint y: 301, distance: 338.1
click at [144, 301] on div "16 minutes ago Sep 19, 2025 10:25:12 Has been edited since then" at bounding box center [640, 289] width 993 height 168
drag, startPoint x: 462, startPoint y: 480, endPoint x: 152, endPoint y: 472, distance: 310.7
click at [152, 472] on div "an hour ago Sep 19, 2025 09:55:12 Has been edited since then" at bounding box center [640, 457] width 993 height 168
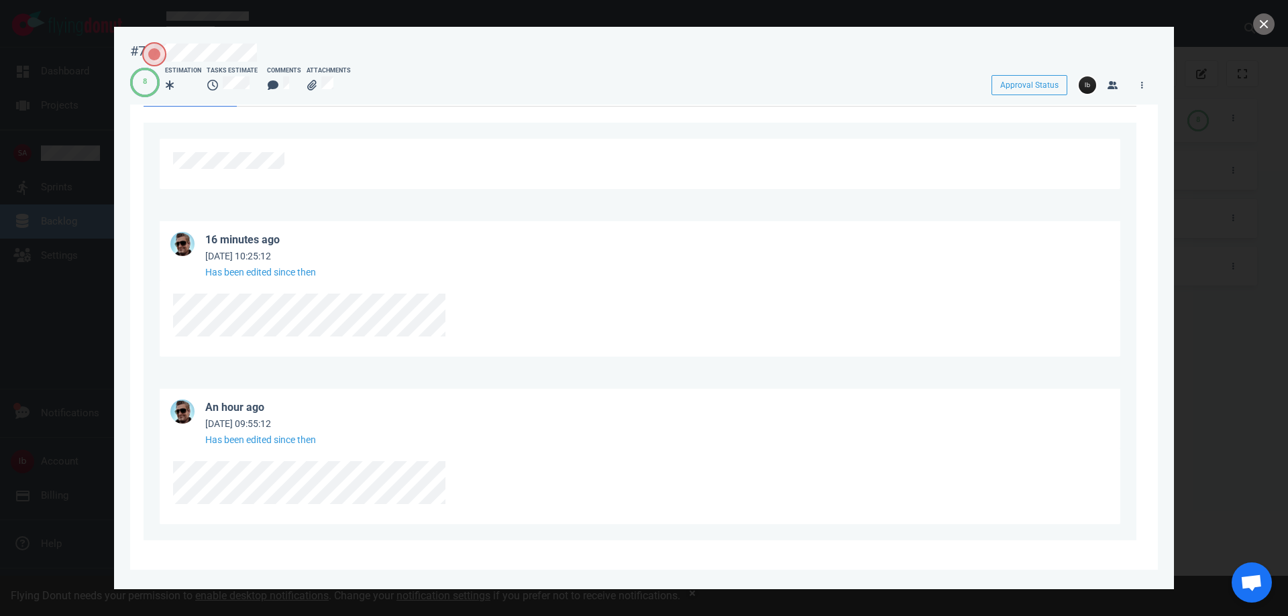
click at [309, 511] on div at bounding box center [640, 487] width 934 height 50
click at [74, 348] on div at bounding box center [644, 308] width 1288 height 616
click at [51, 276] on div at bounding box center [644, 308] width 1288 height 616
click at [1267, 17] on button "close" at bounding box center [1263, 23] width 21 height 21
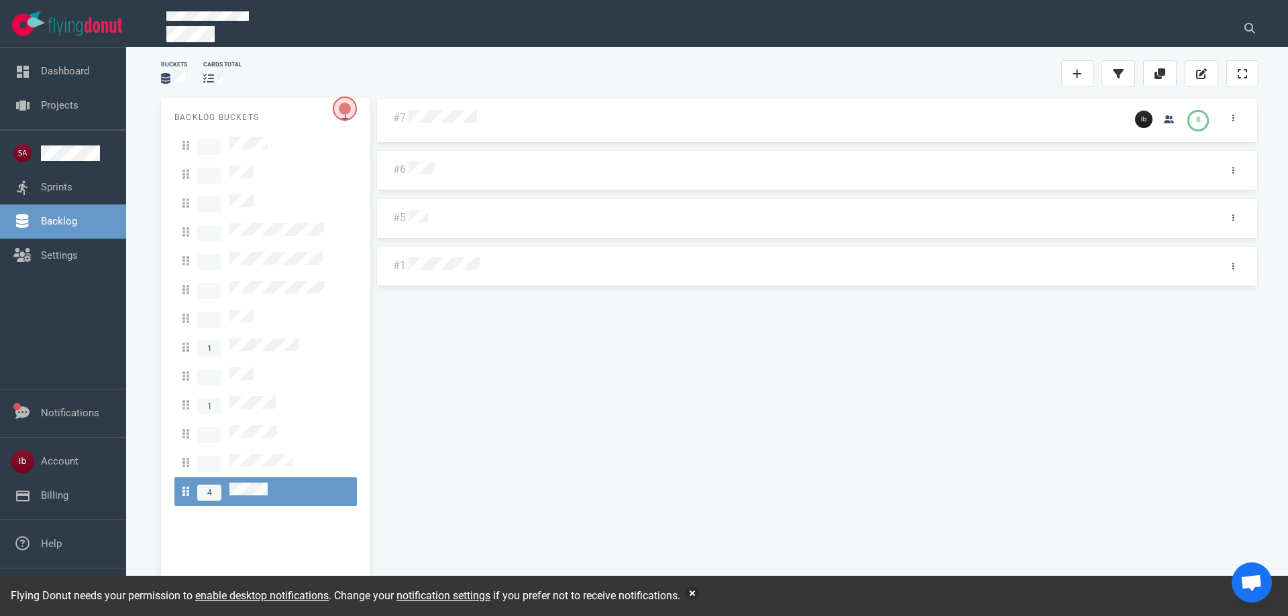
click at [495, 350] on div "#7 8 #6 #5 #1" at bounding box center [817, 343] width 883 height 491
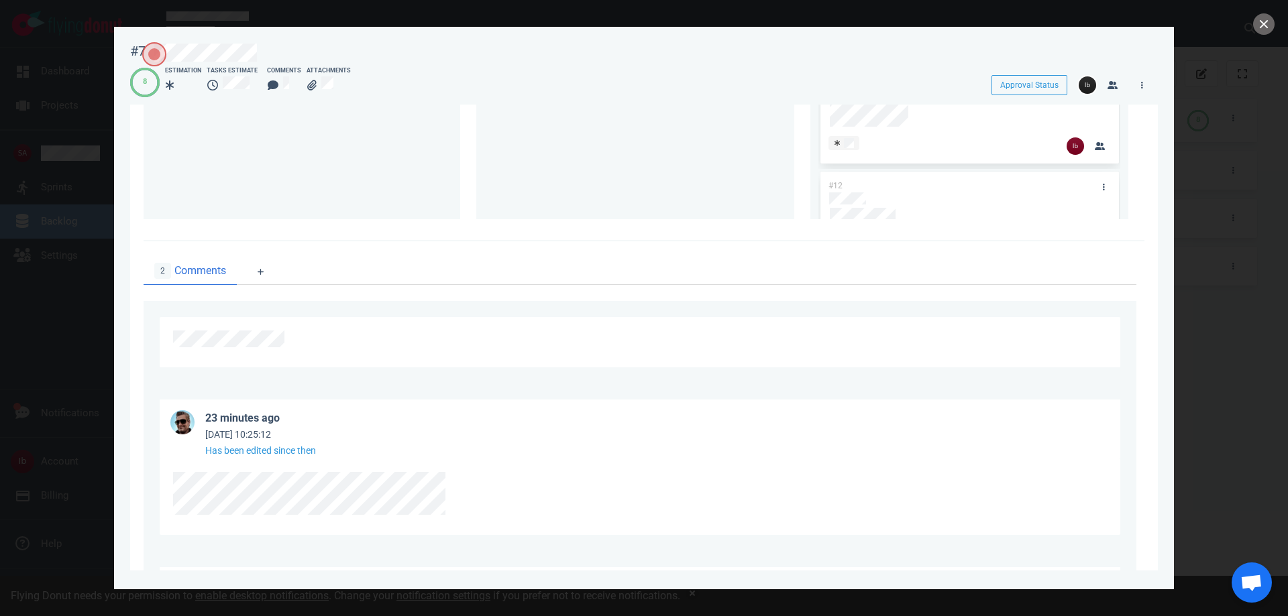
scroll to position [803, 0]
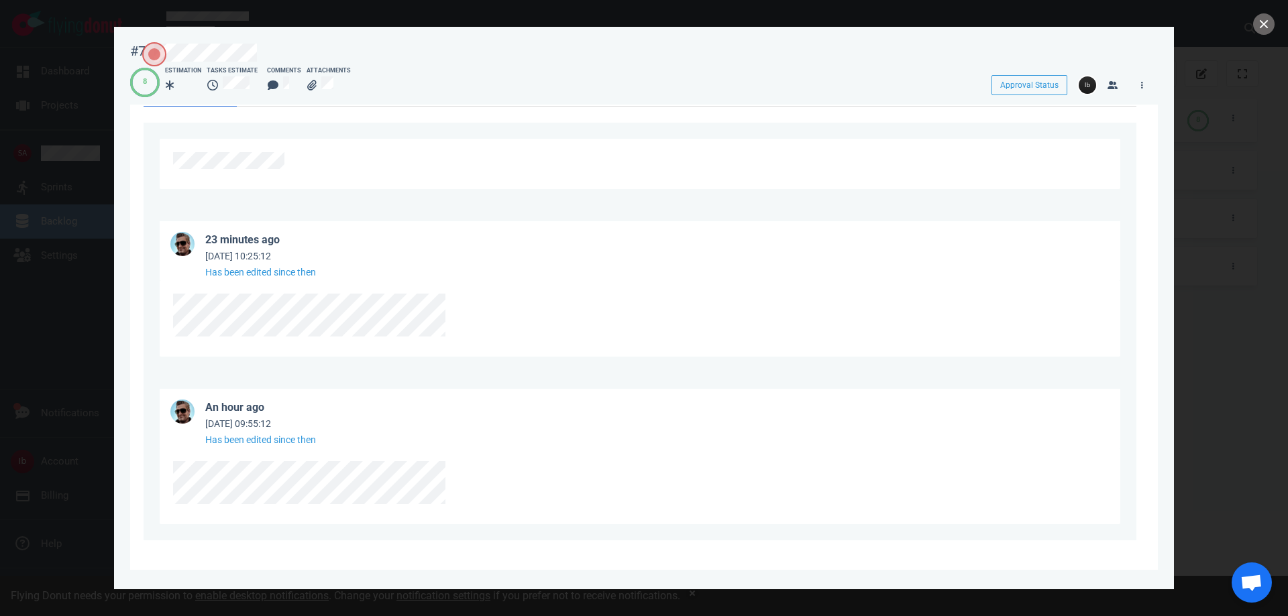
click at [72, 111] on div at bounding box center [644, 308] width 1288 height 616
click at [69, 21] on div at bounding box center [644, 308] width 1288 height 616
click at [1265, 25] on button "close" at bounding box center [1263, 23] width 21 height 21
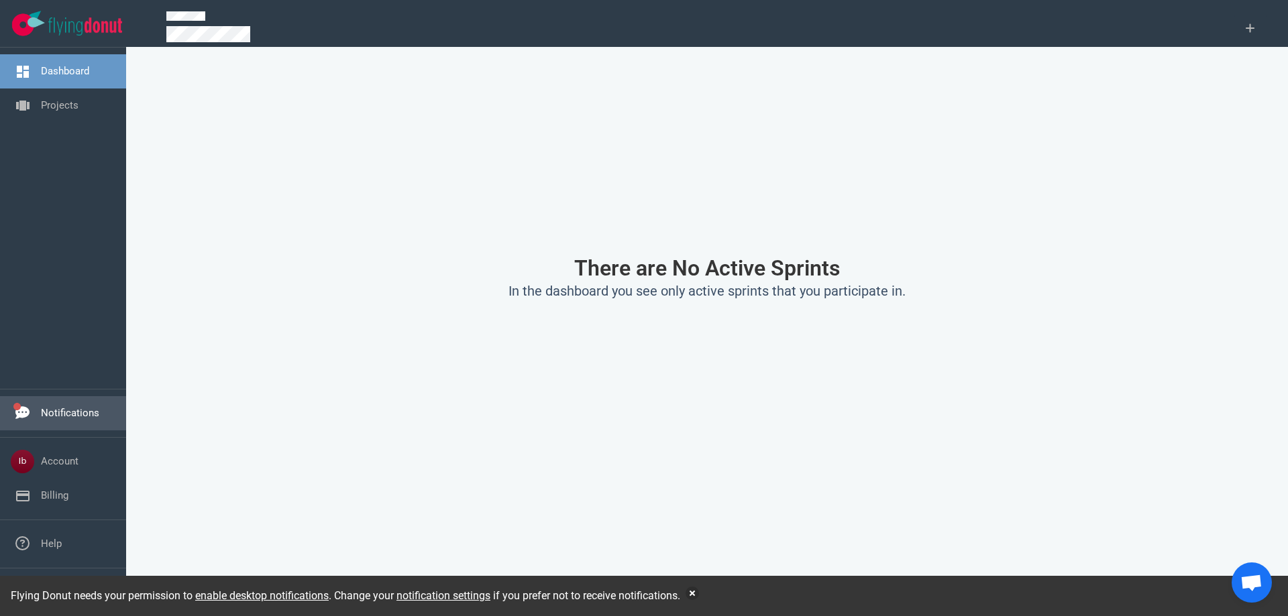
click at [72, 407] on link "Notifications" at bounding box center [70, 413] width 58 height 12
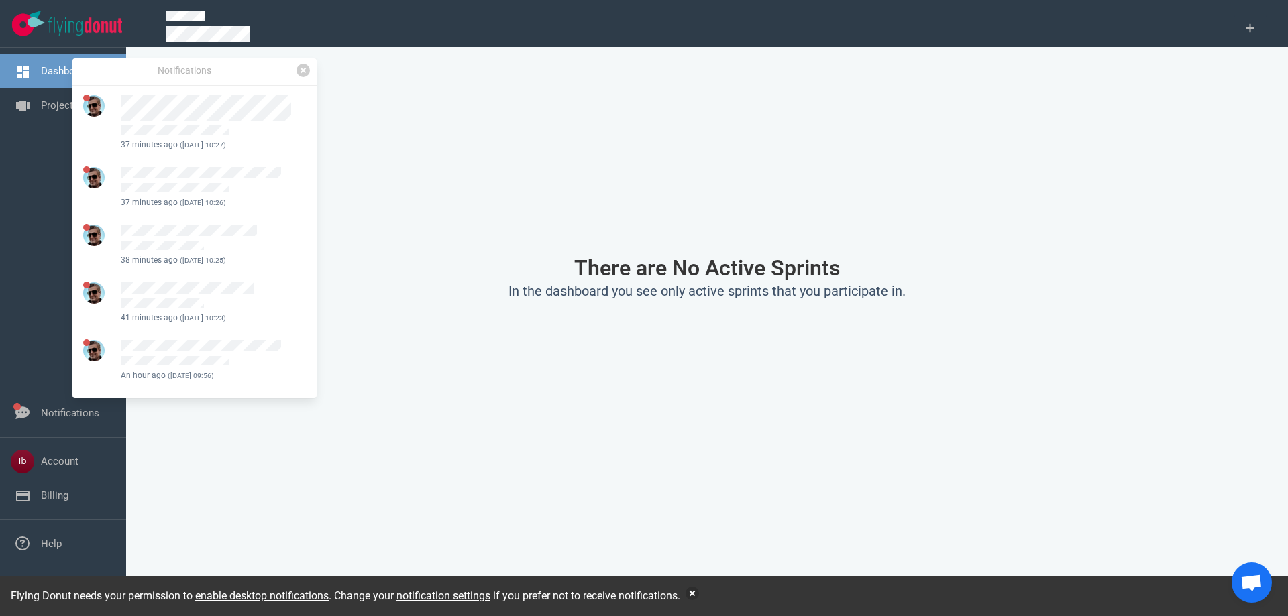
click at [299, 75] on link at bounding box center [303, 70] width 13 height 13
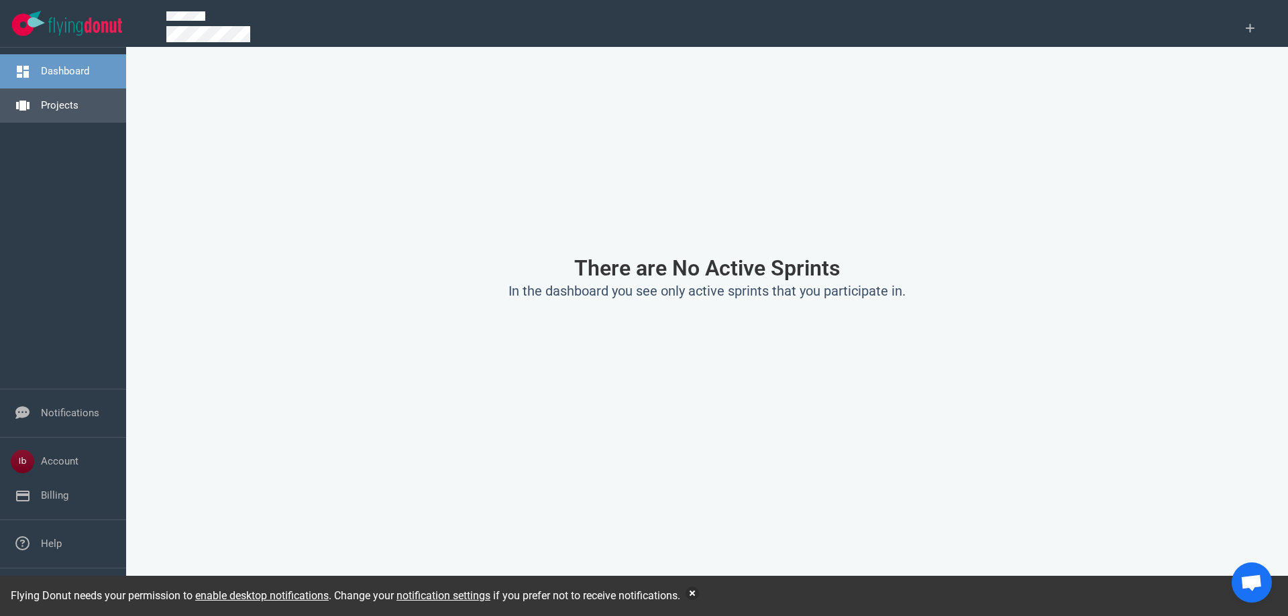
click at [59, 101] on link "Projects" at bounding box center [60, 105] width 38 height 12
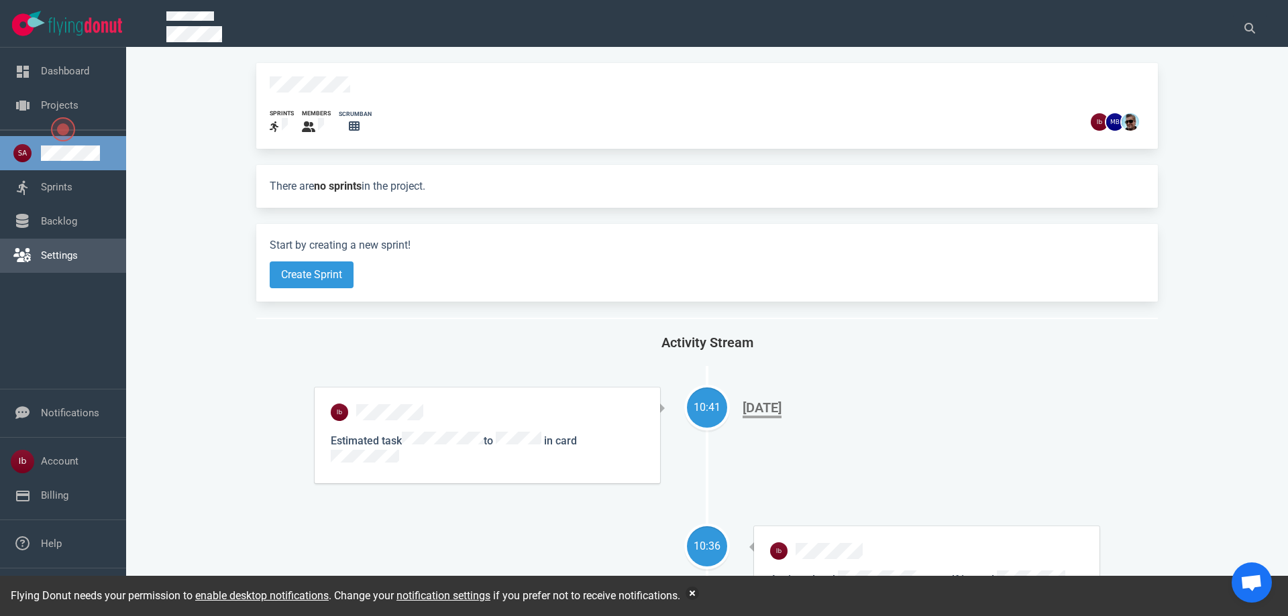
click at [68, 252] on link "Settings" at bounding box center [59, 256] width 37 height 12
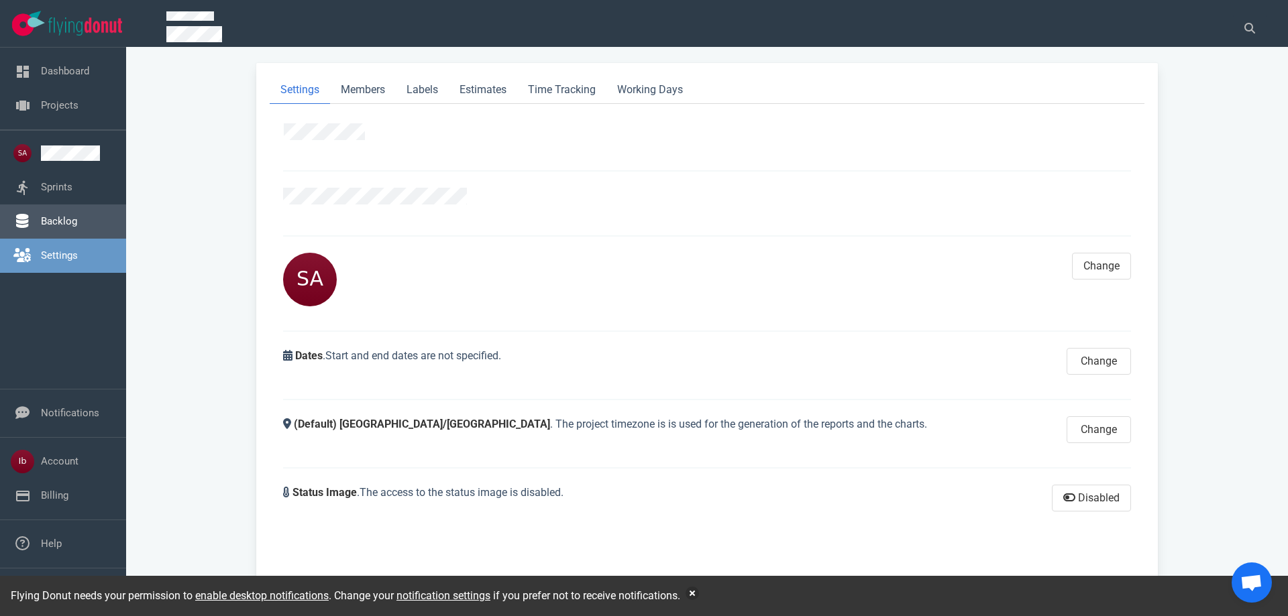
click at [60, 222] on link "Backlog" at bounding box center [59, 221] width 36 height 12
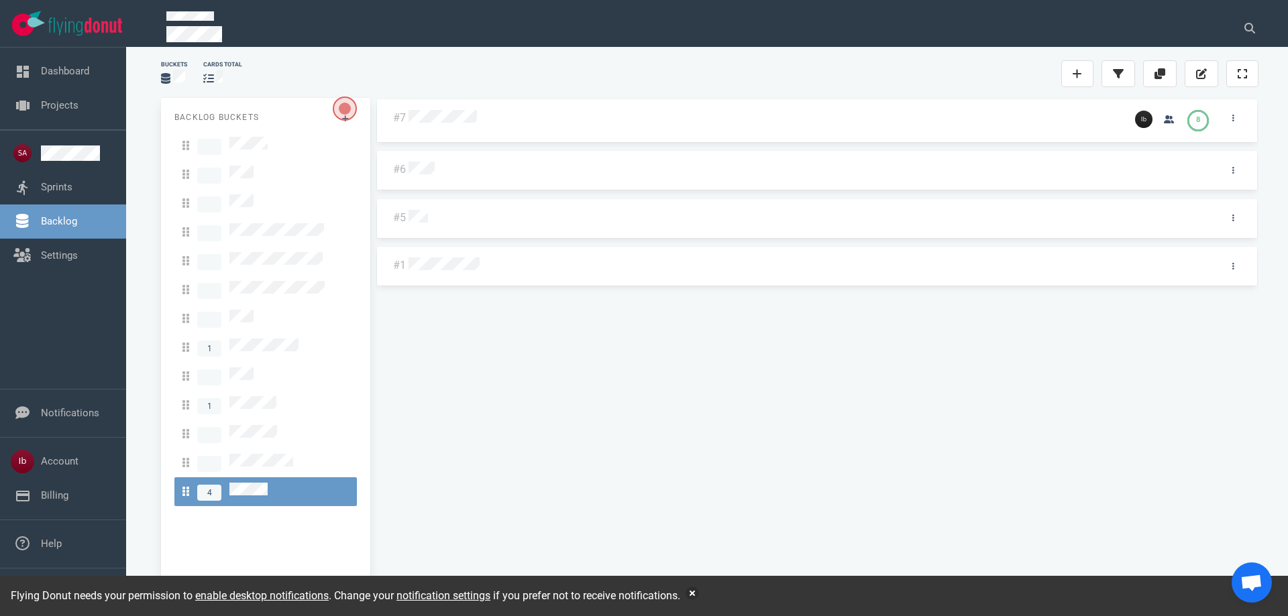
click at [445, 128] on div at bounding box center [765, 118] width 718 height 32
click at [447, 125] on div at bounding box center [764, 118] width 710 height 17
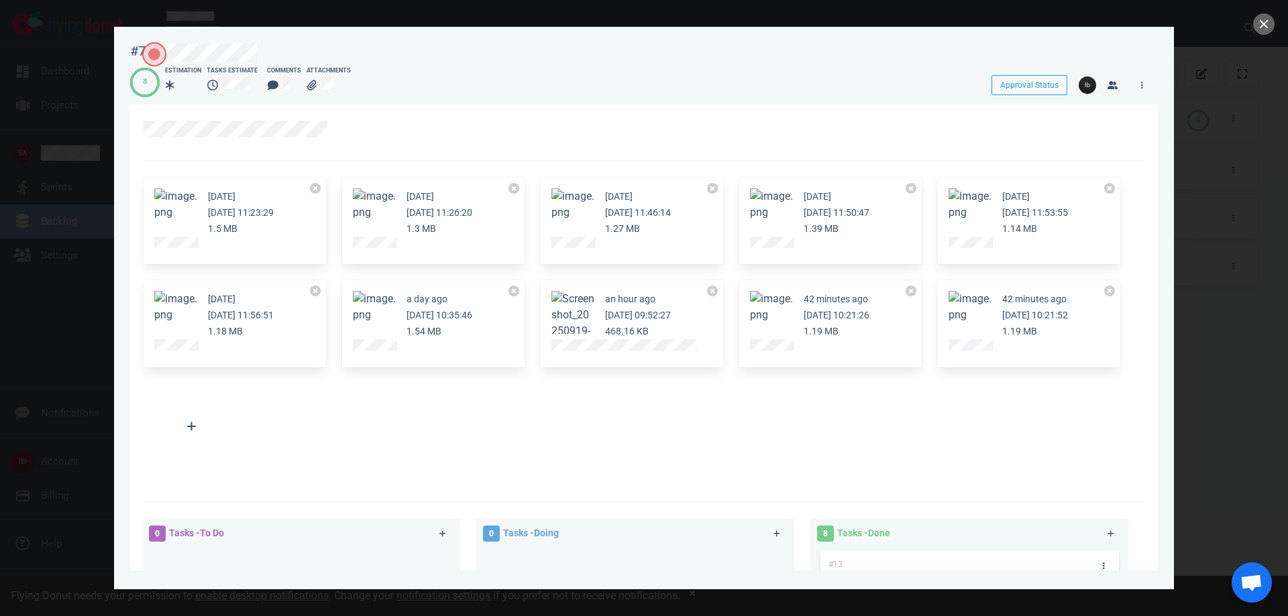
click at [78, 204] on div at bounding box center [644, 308] width 1288 height 616
click at [91, 131] on div at bounding box center [644, 308] width 1288 height 616
click at [1273, 28] on button "close" at bounding box center [1263, 23] width 21 height 21
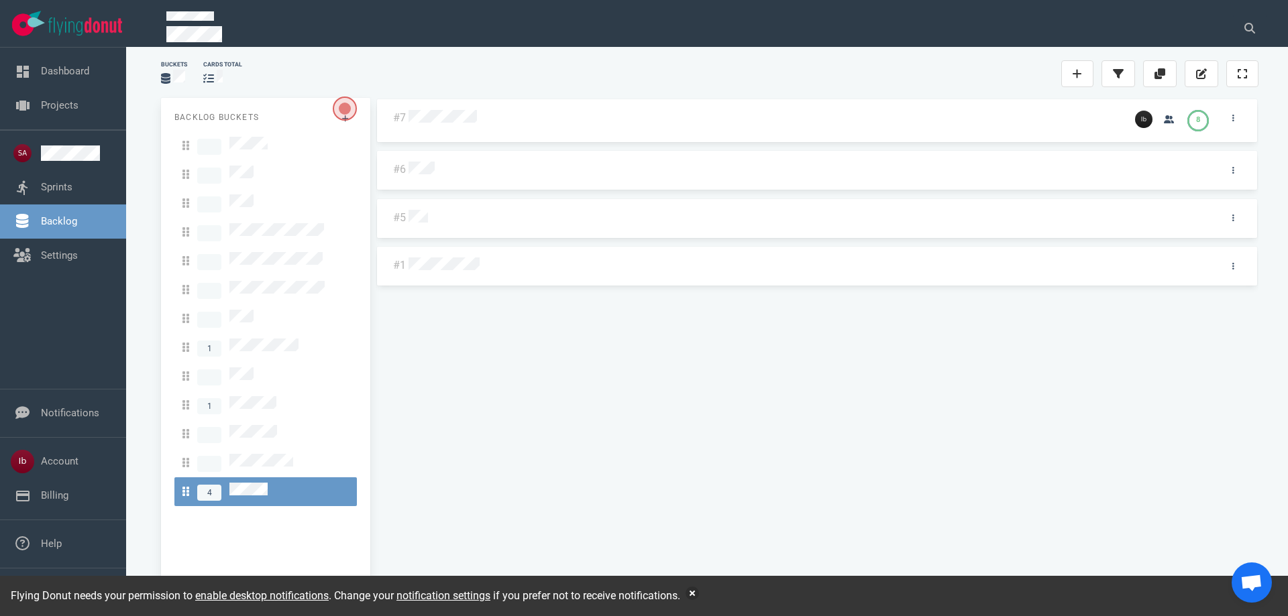
click at [437, 125] on div at bounding box center [764, 118] width 710 height 17
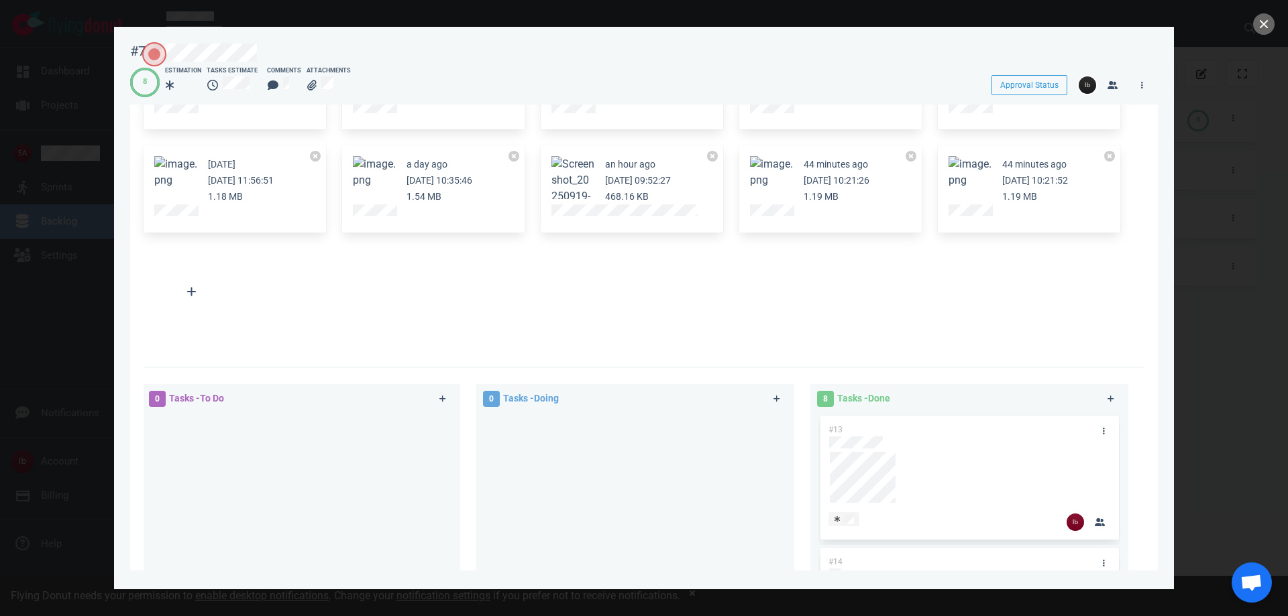
scroll to position [134, 0]
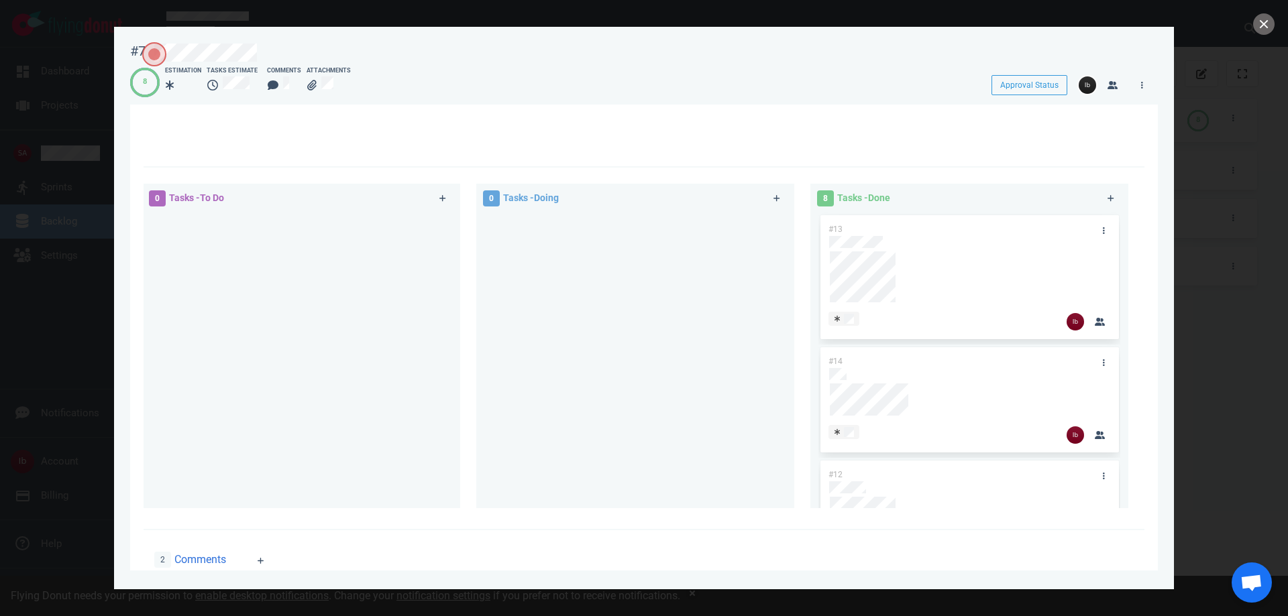
click at [738, 262] on div at bounding box center [635, 355] width 302 height 285
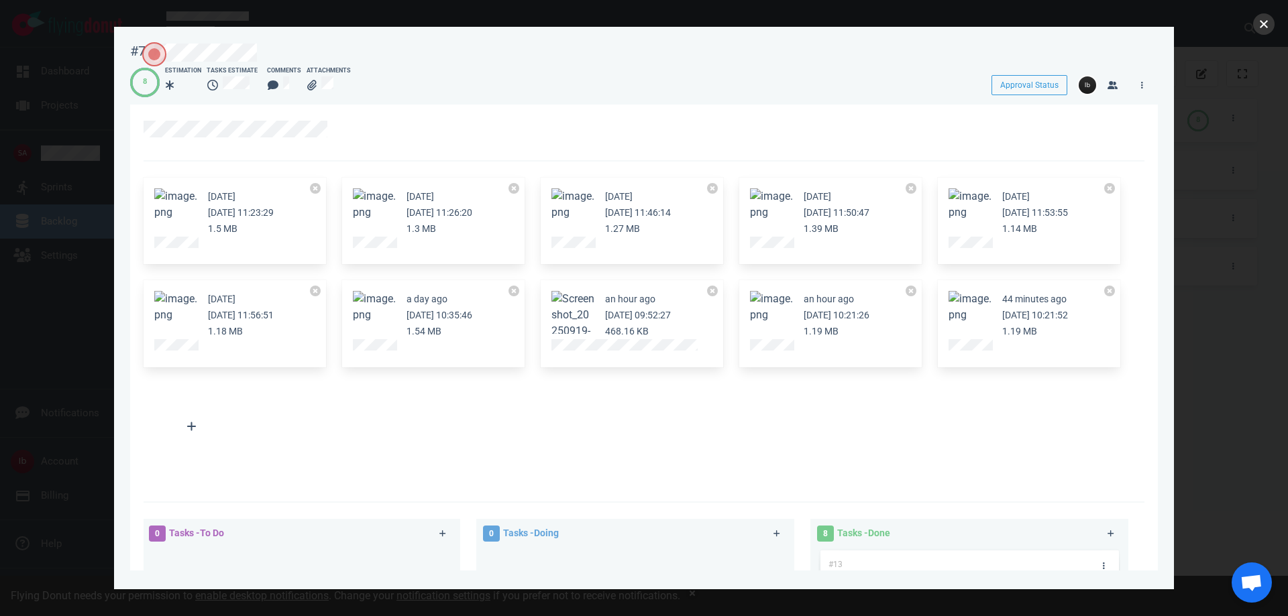
click at [1259, 22] on button "close" at bounding box center [1263, 23] width 21 height 21
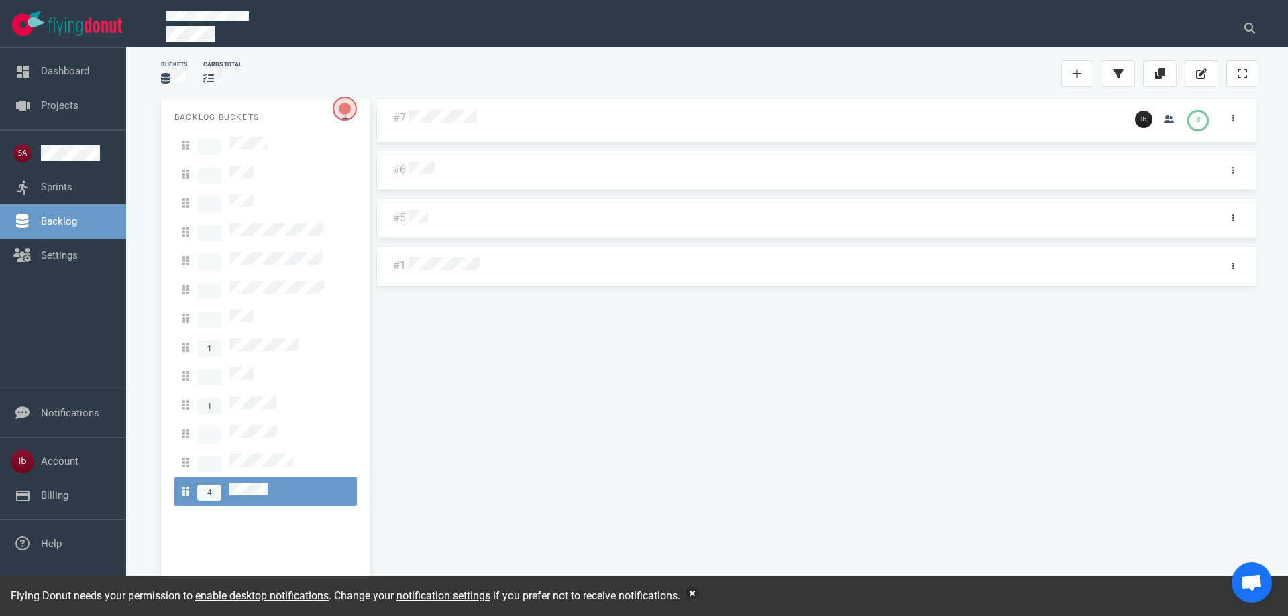
drag, startPoint x: 517, startPoint y: 358, endPoint x: 531, endPoint y: 347, distance: 17.7
click at [517, 358] on div "#7 8 #6 #5 #1" at bounding box center [817, 343] width 883 height 491
click at [1228, 122] on link at bounding box center [1232, 118] width 21 height 17
click at [1191, 110] on div "8" at bounding box center [1197, 120] width 21 height 21
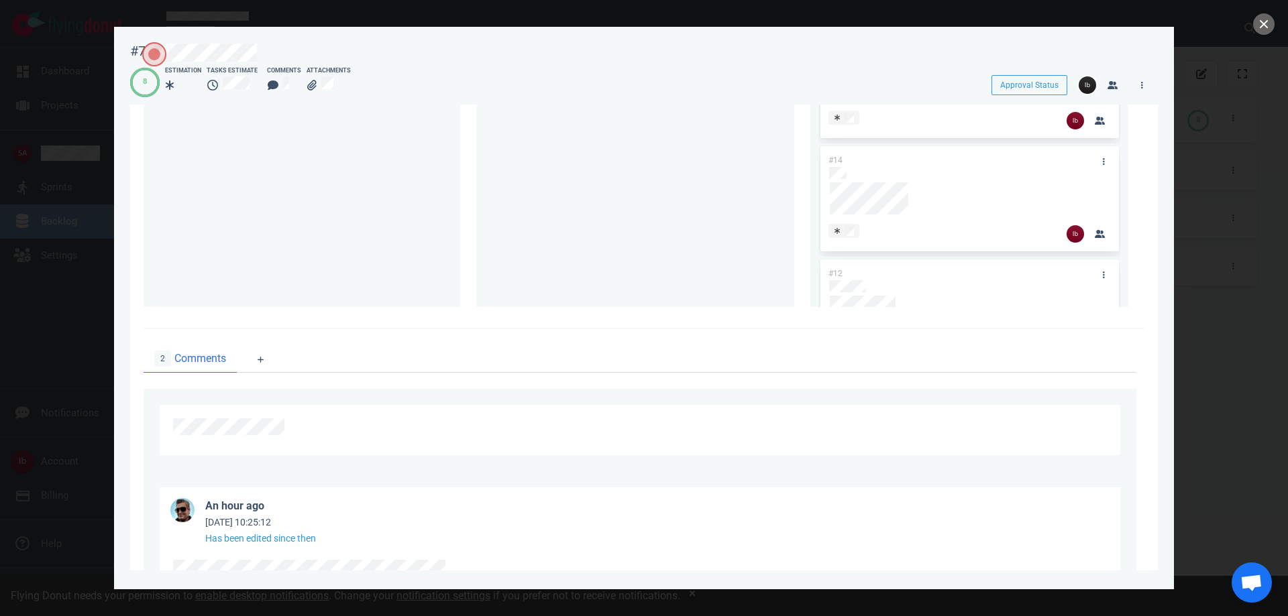
scroll to position [803, 0]
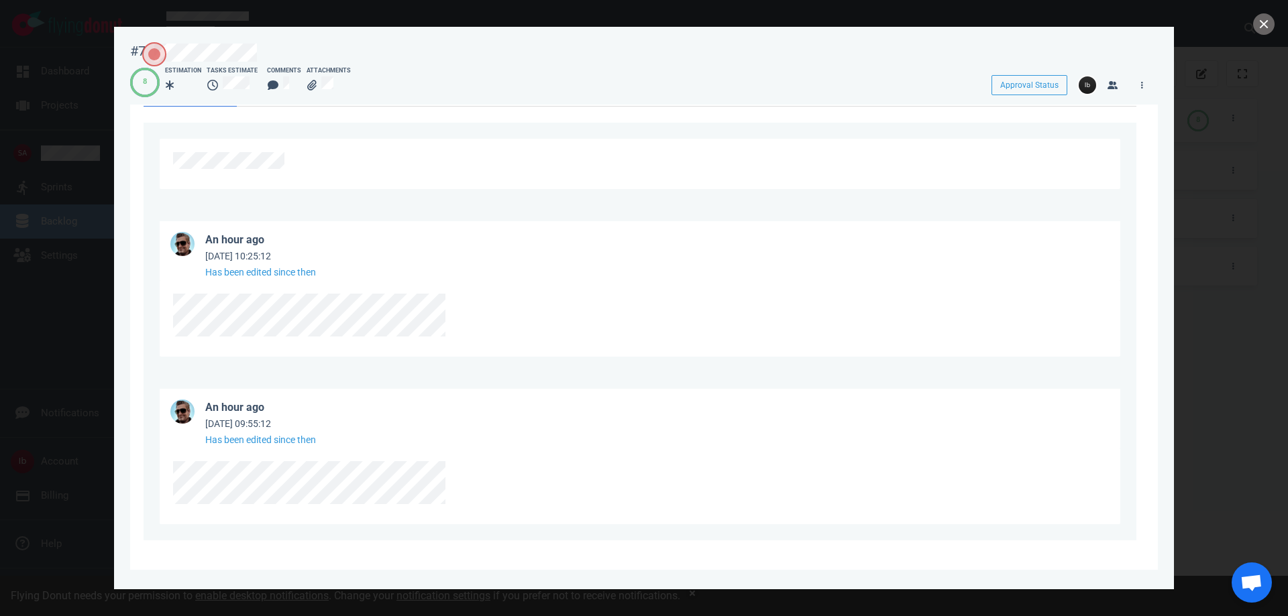
click at [68, 145] on div at bounding box center [644, 308] width 1288 height 616
click at [262, 21] on div at bounding box center [644, 308] width 1288 height 616
click at [1264, 21] on button "close" at bounding box center [1263, 23] width 21 height 21
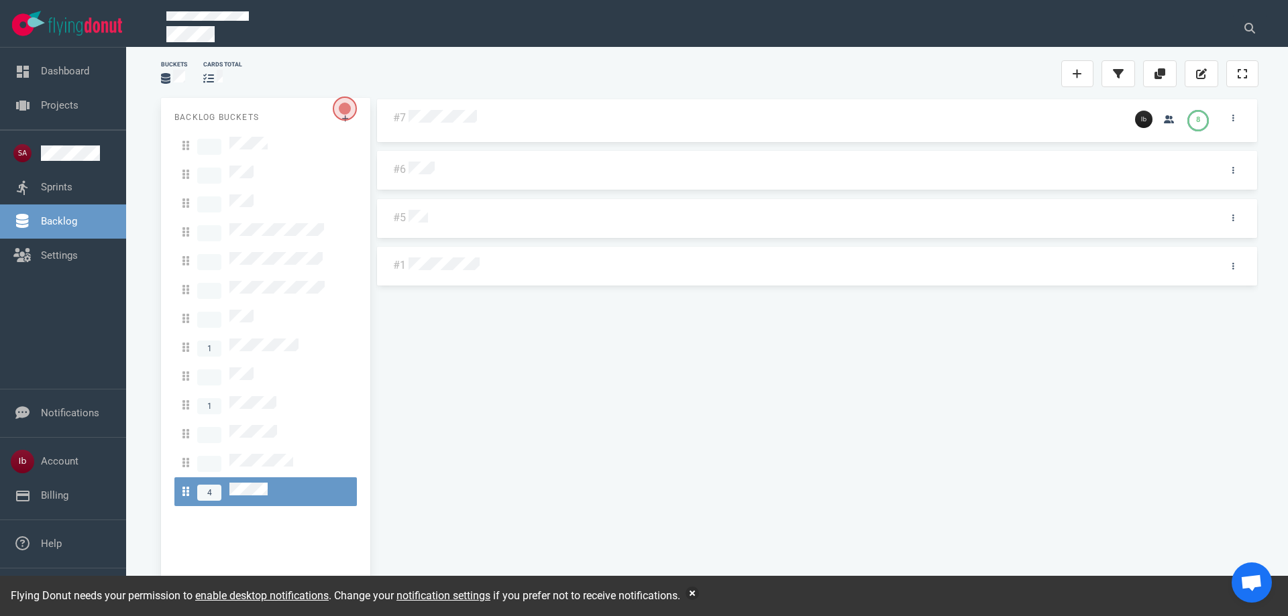
drag, startPoint x: 496, startPoint y: 398, endPoint x: 590, endPoint y: 343, distance: 108.8
click at [500, 396] on div "#7 8 #6 #5 #1" at bounding box center [817, 343] width 883 height 491
click at [1233, 117] on icon at bounding box center [1233, 118] width 2 height 8
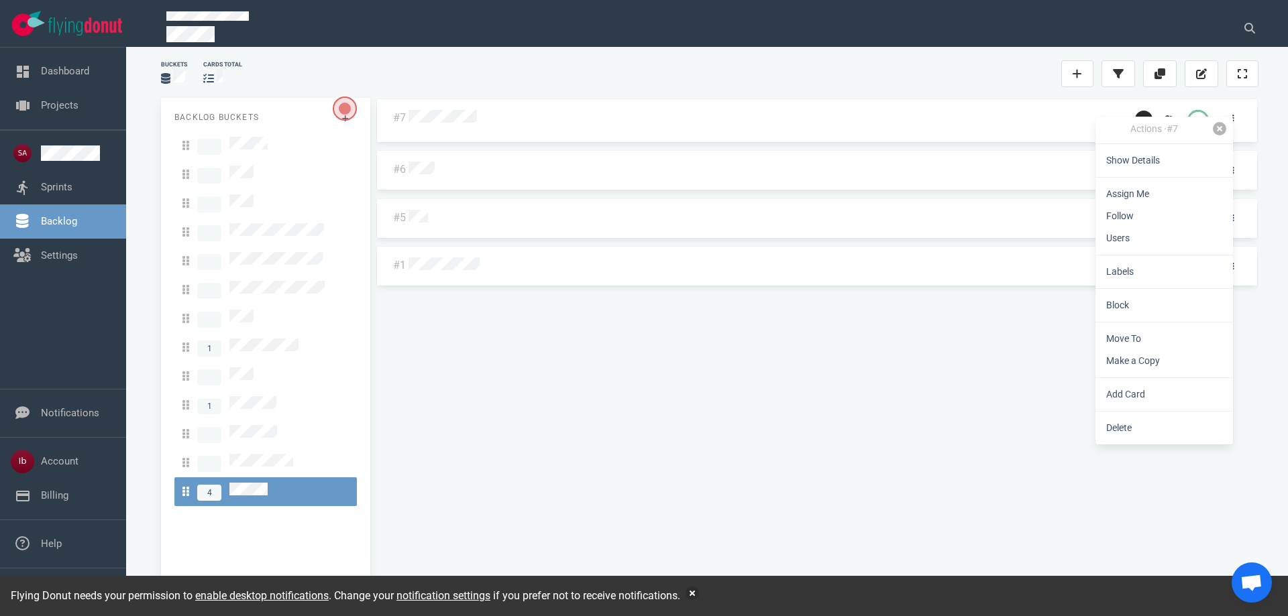
click at [1219, 125] on link at bounding box center [1219, 128] width 13 height 13
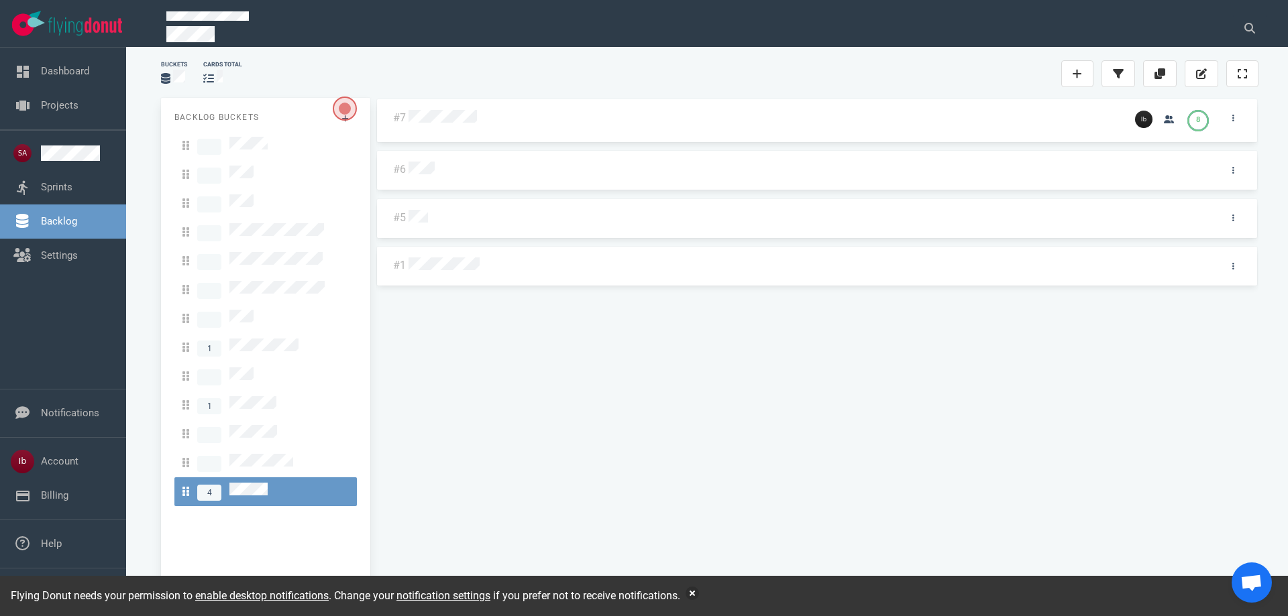
click at [883, 272] on div at bounding box center [808, 266] width 798 height 17
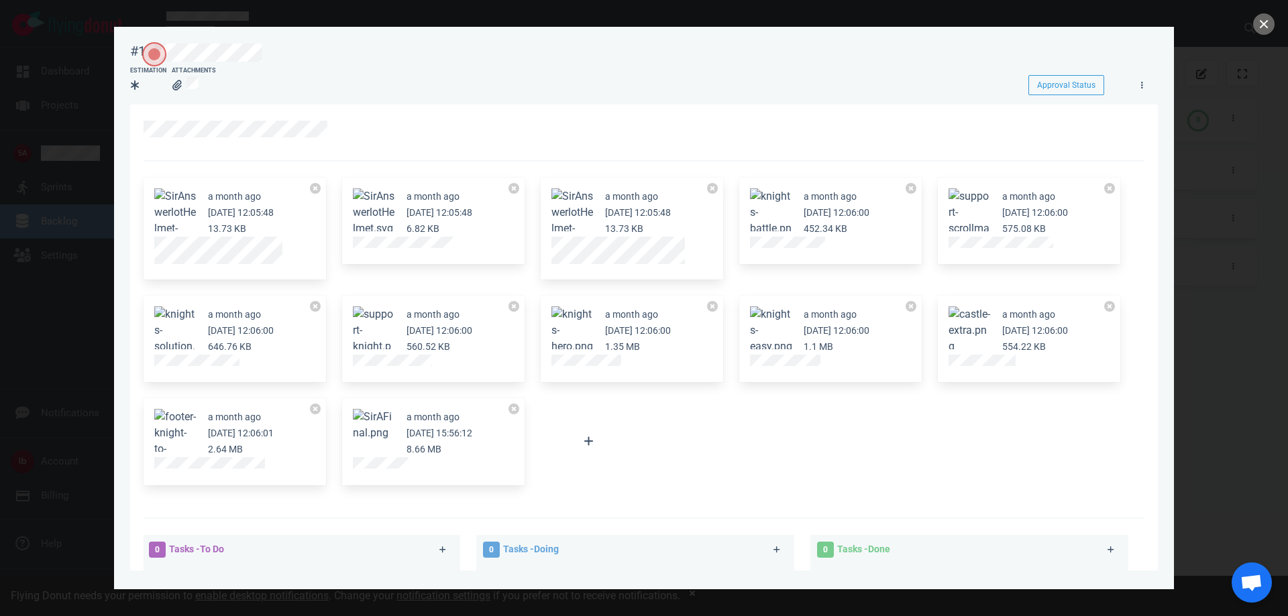
click at [1261, 12] on div at bounding box center [644, 308] width 1288 height 616
click at [1261, 19] on button "close" at bounding box center [1263, 23] width 21 height 21
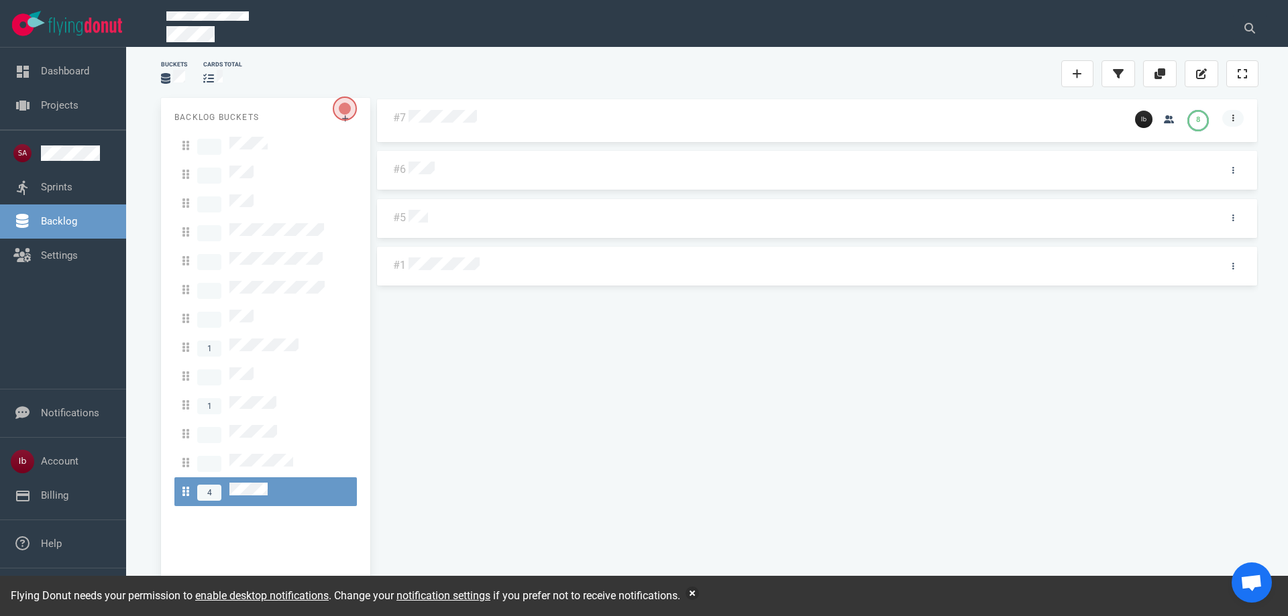
click at [1230, 126] on link at bounding box center [1232, 118] width 21 height 17
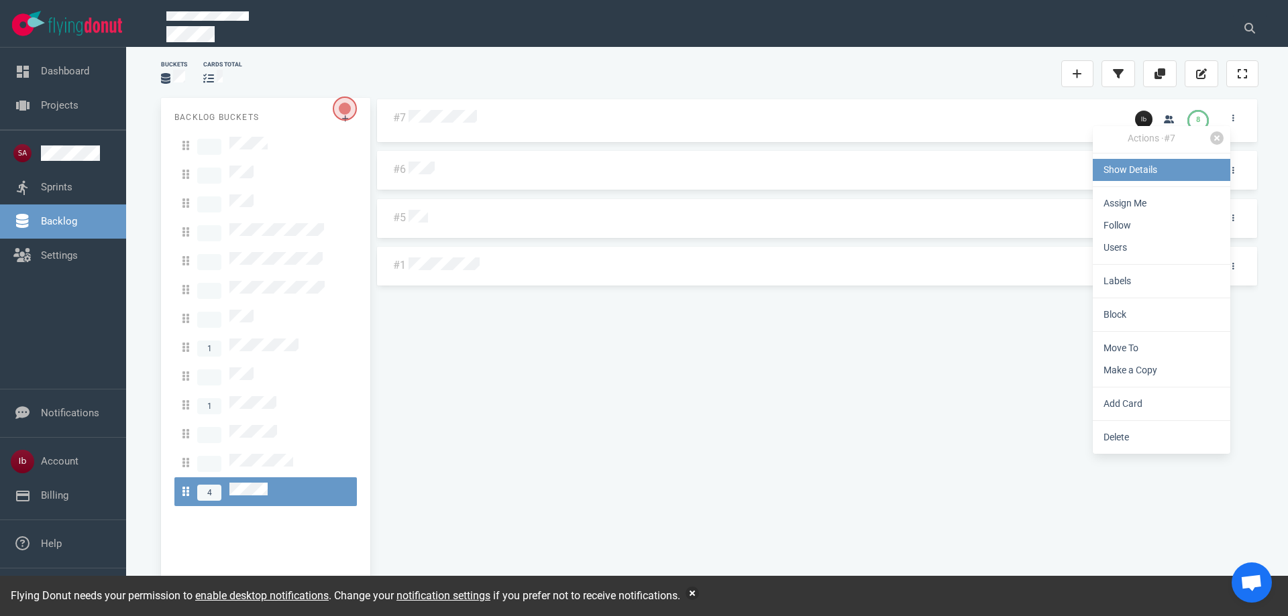
click at [1141, 170] on link "Show Details" at bounding box center [1162, 170] width 138 height 22
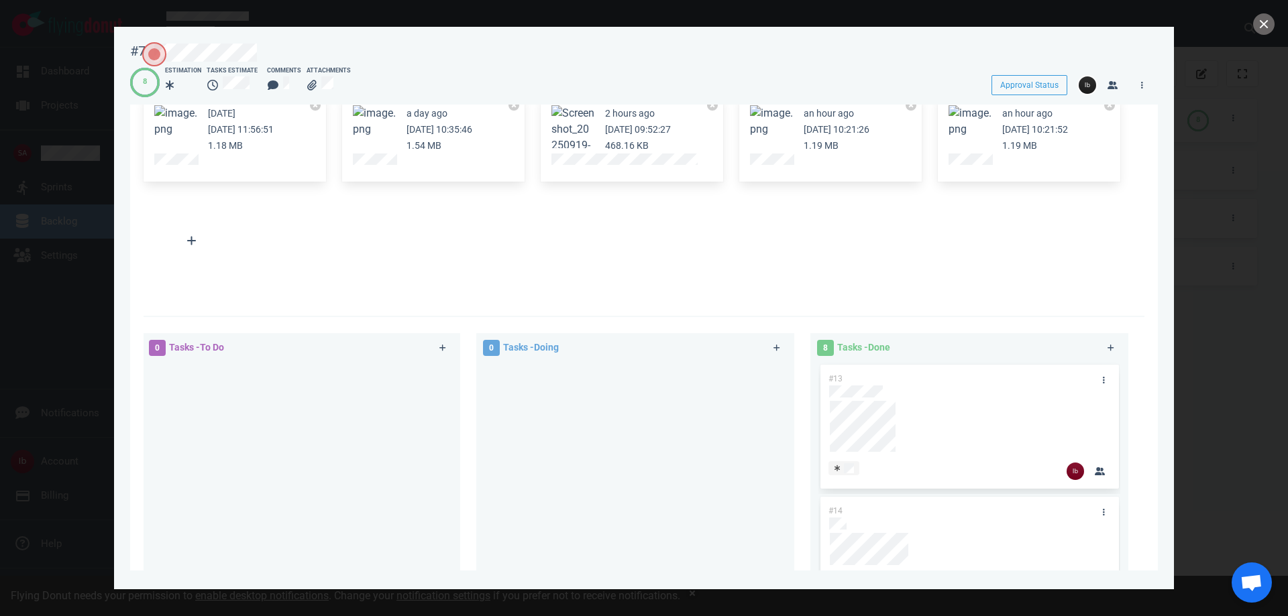
scroll to position [537, 0]
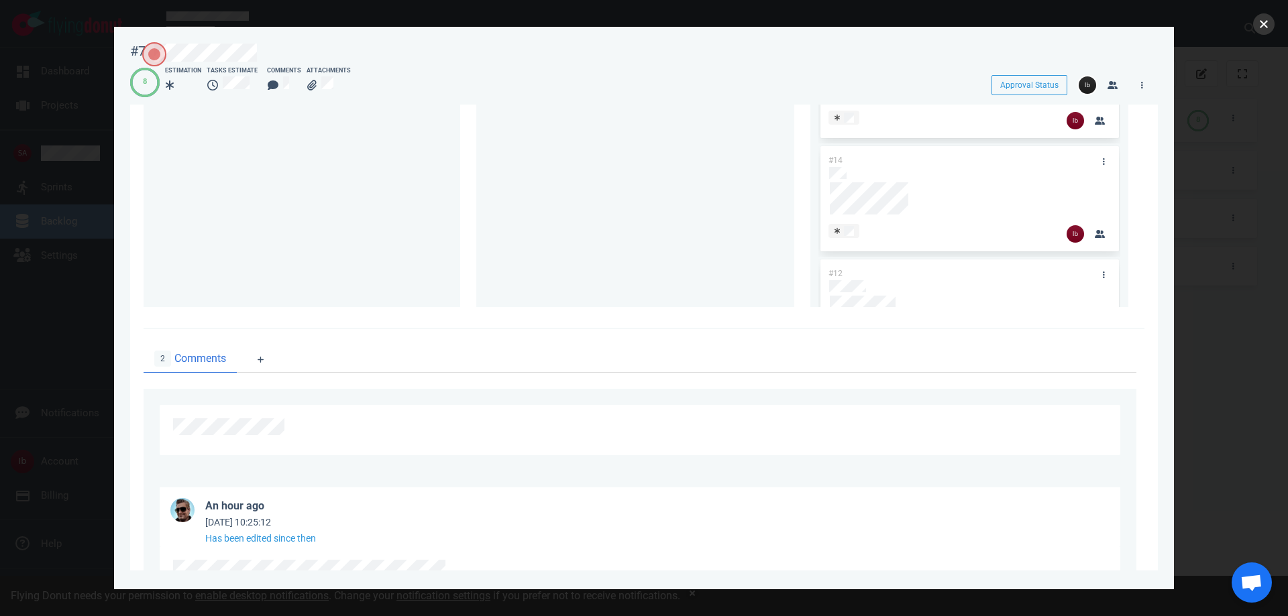
click at [1254, 24] on button "close" at bounding box center [1263, 23] width 21 height 21
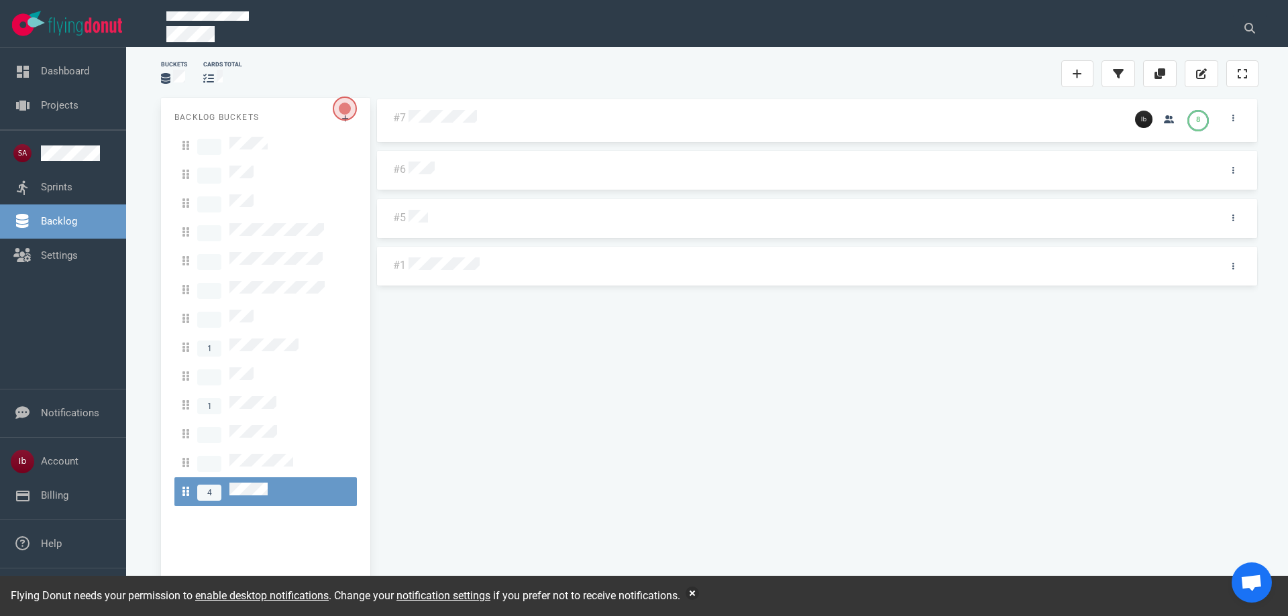
click at [1124, 119] on div at bounding box center [1128, 118] width 8 height 32
click at [1164, 119] on icon "button" at bounding box center [1169, 119] width 10 height 8
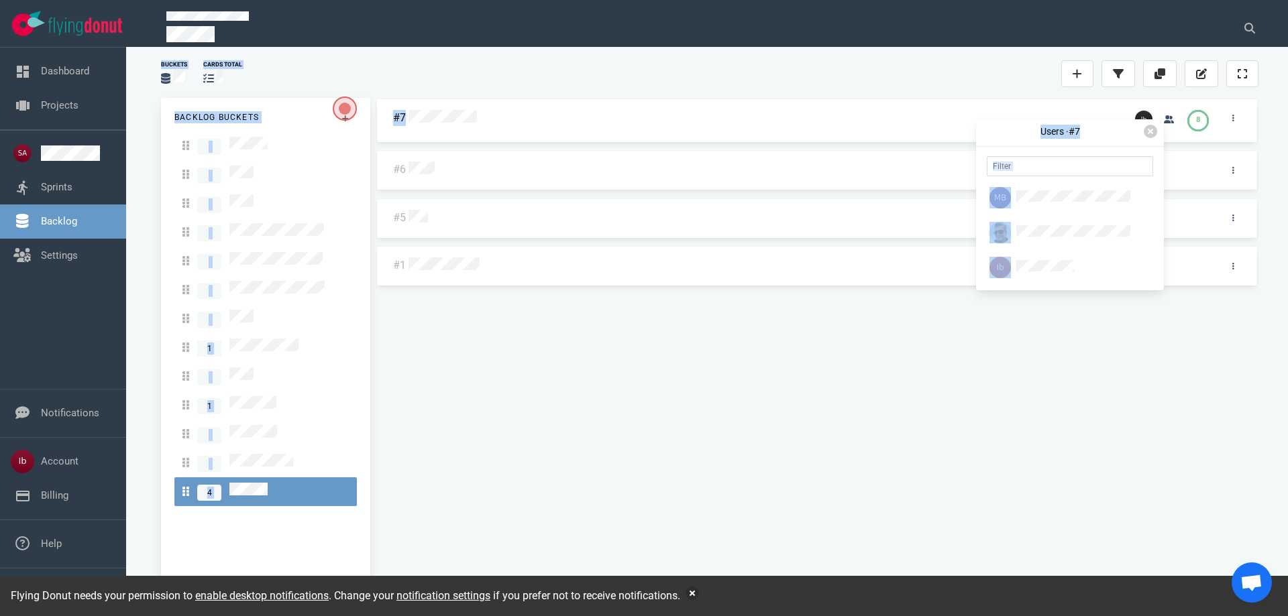
click at [975, 134] on div "Users · #7 Buckets cards total Backlog Buckets 1 1 4 #7 8 #6 #5 #1" at bounding box center [707, 328] width 1130 height 553
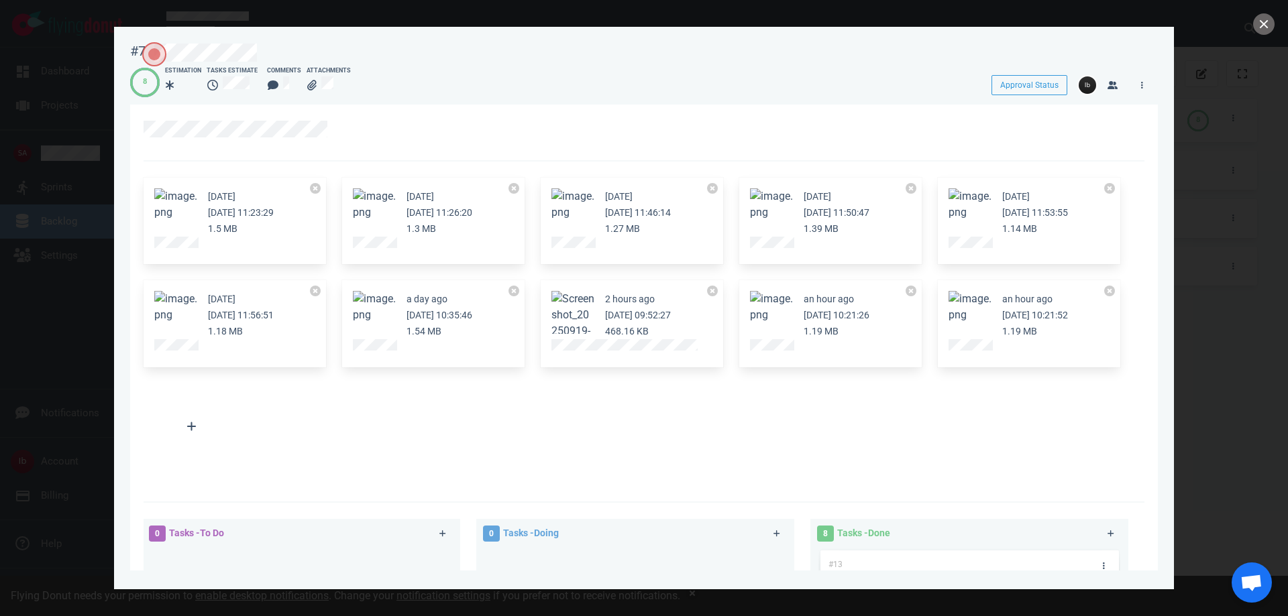
click at [1125, 83] on div at bounding box center [1138, 81] width 30 height 26
click at [1142, 81] on icon at bounding box center [1142, 85] width 2 height 8
click at [1249, 30] on div at bounding box center [644, 308] width 1288 height 616
click at [1263, 19] on button "close" at bounding box center [1263, 23] width 21 height 21
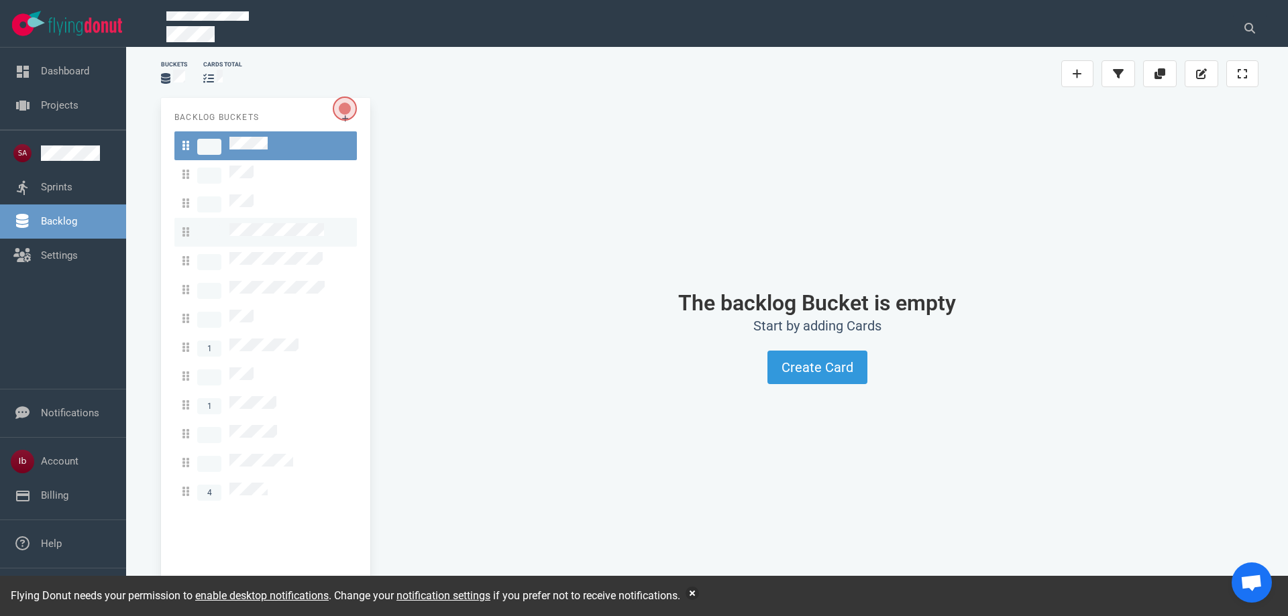
click at [256, 218] on link at bounding box center [265, 232] width 182 height 29
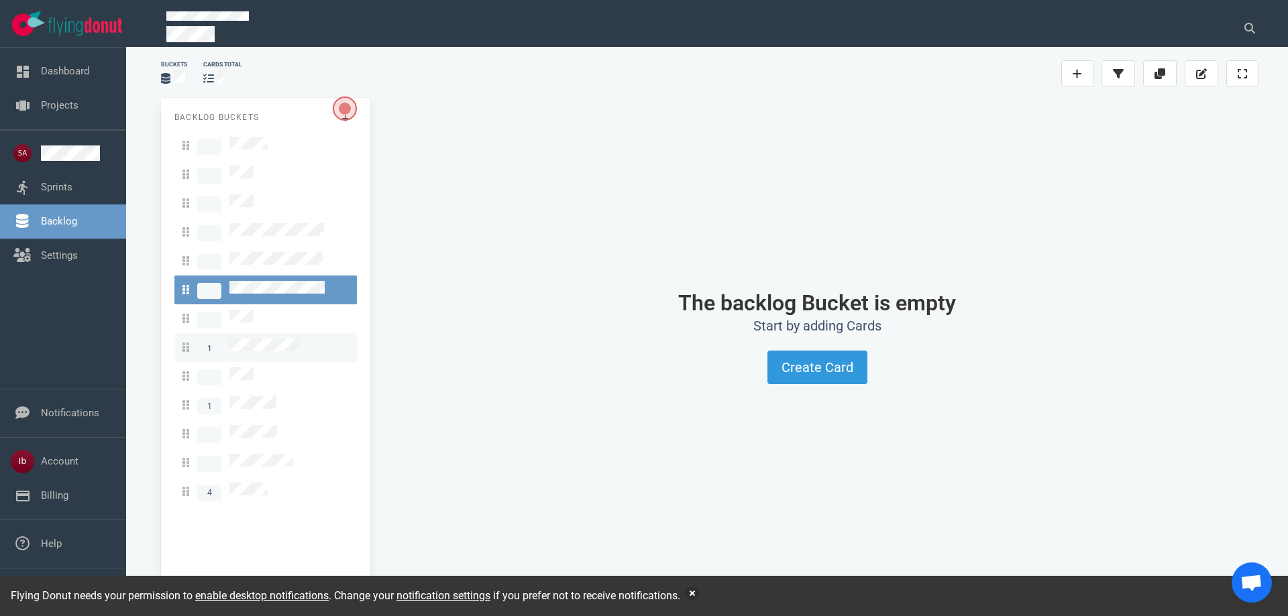
click at [254, 333] on link "1" at bounding box center [265, 347] width 182 height 29
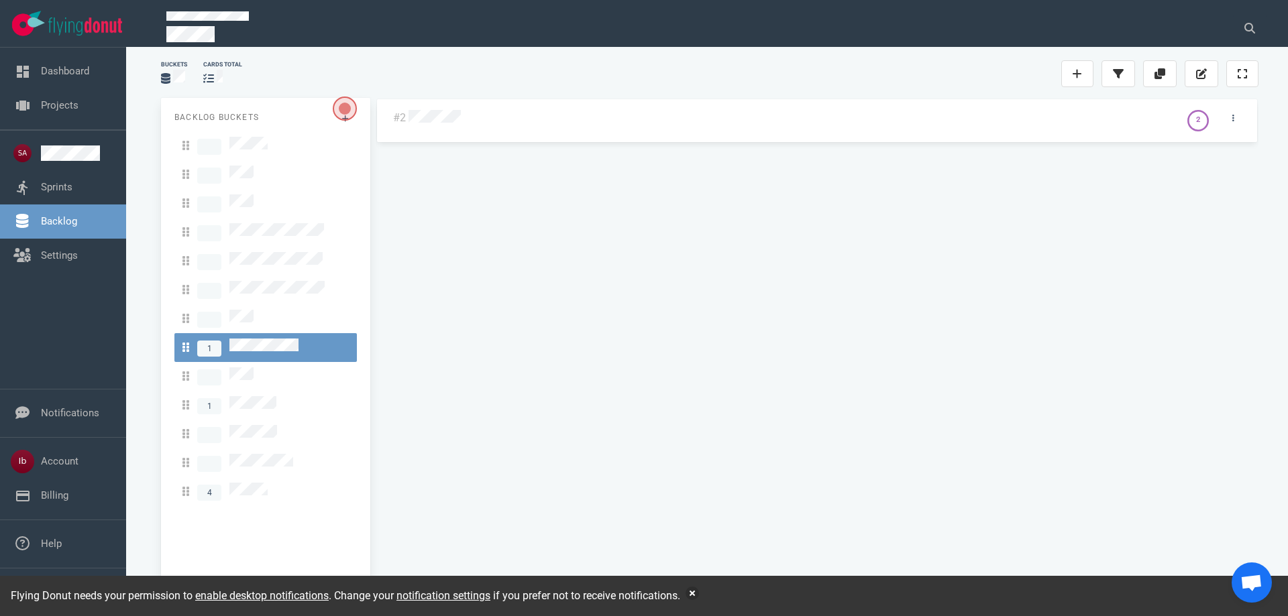
click at [443, 130] on div at bounding box center [791, 118] width 771 height 32
click at [258, 396] on span "1" at bounding box center [229, 405] width 94 height 18
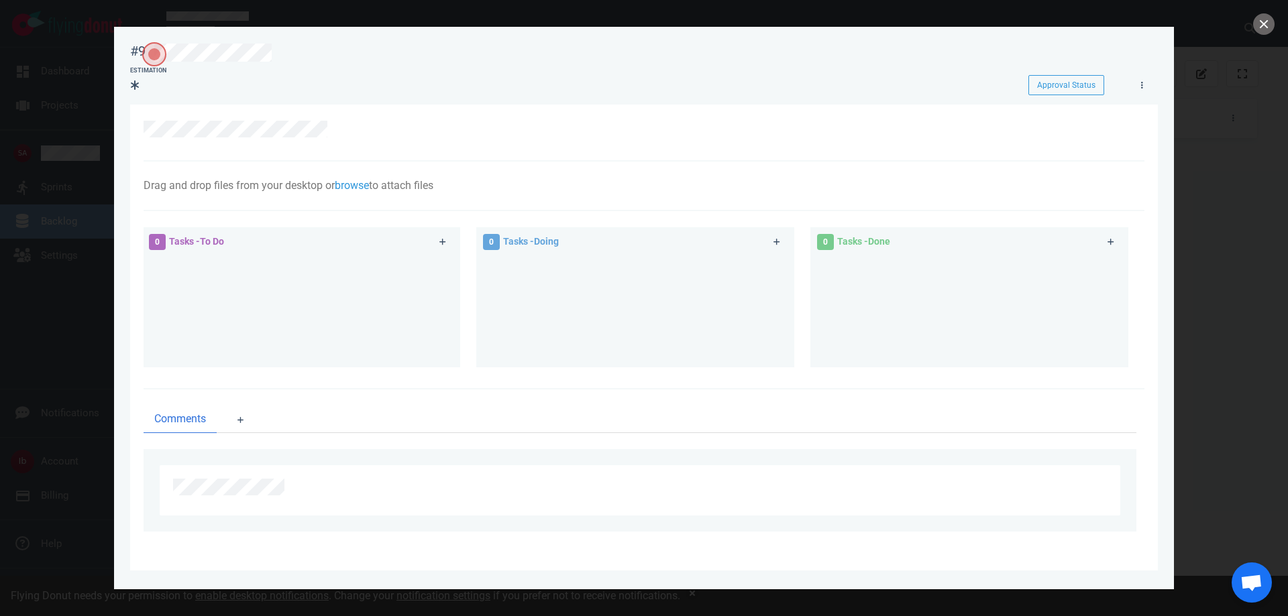
click at [88, 194] on div at bounding box center [644, 308] width 1288 height 616
drag, startPoint x: 66, startPoint y: 135, endPoint x: 415, endPoint y: 107, distance: 350.6
click at [66, 134] on div at bounding box center [644, 308] width 1288 height 616
click at [1265, 16] on button "close" at bounding box center [1263, 23] width 21 height 21
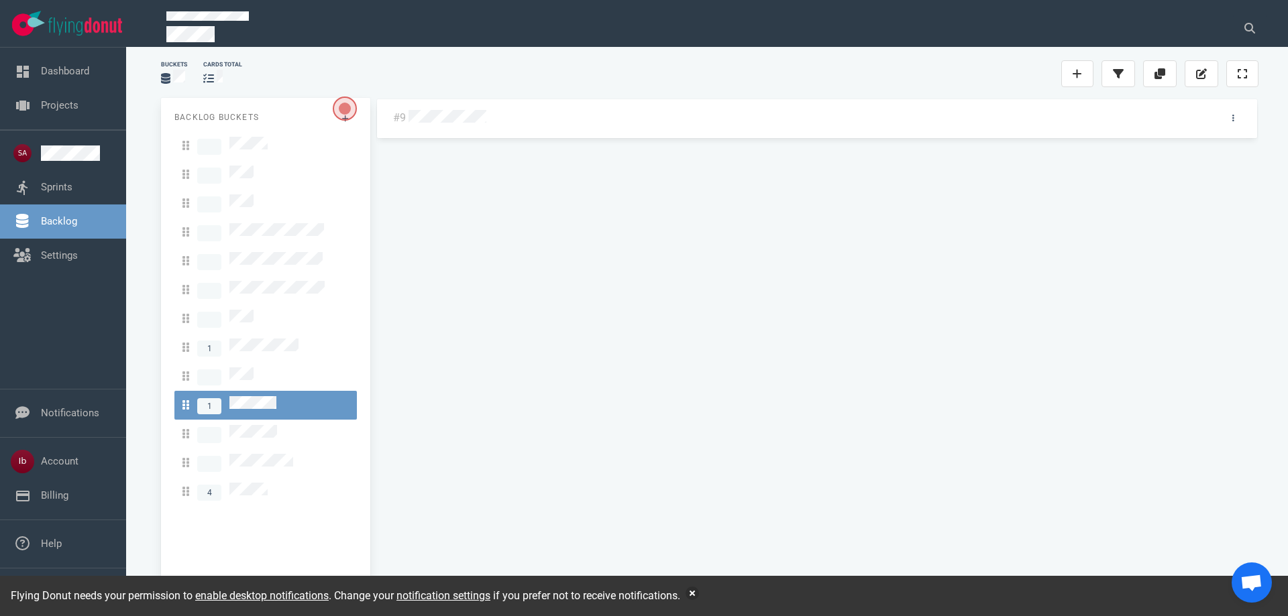
click at [62, 215] on link "Backlog" at bounding box center [59, 221] width 36 height 12
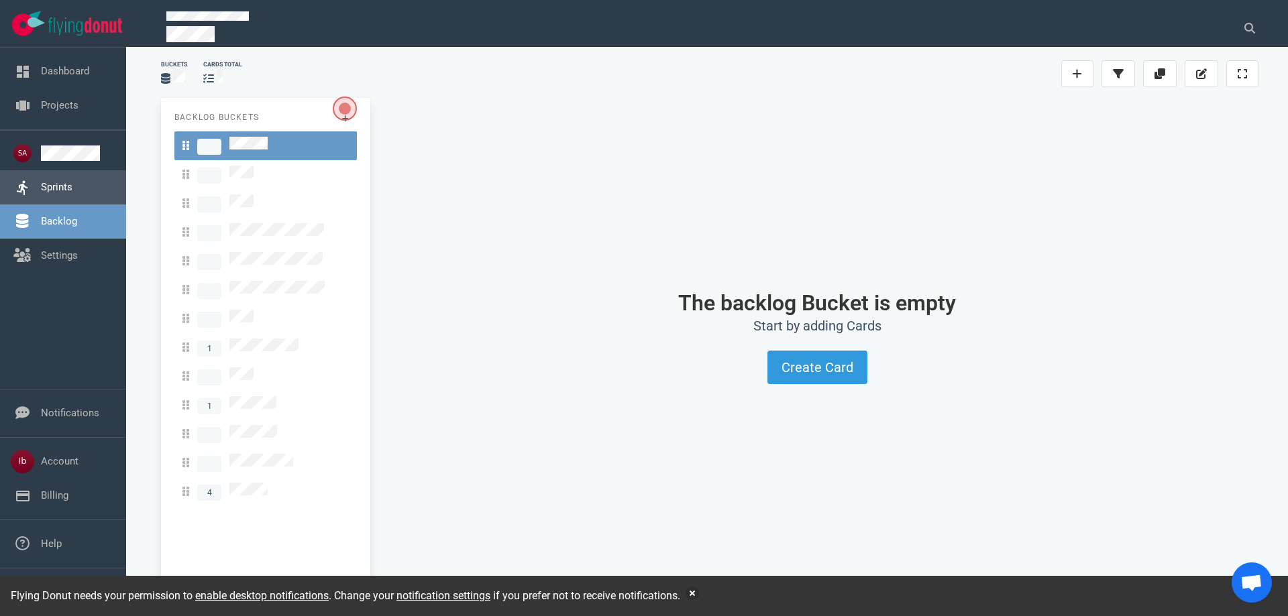
click at [53, 193] on link "Sprints" at bounding box center [57, 187] width 32 height 12
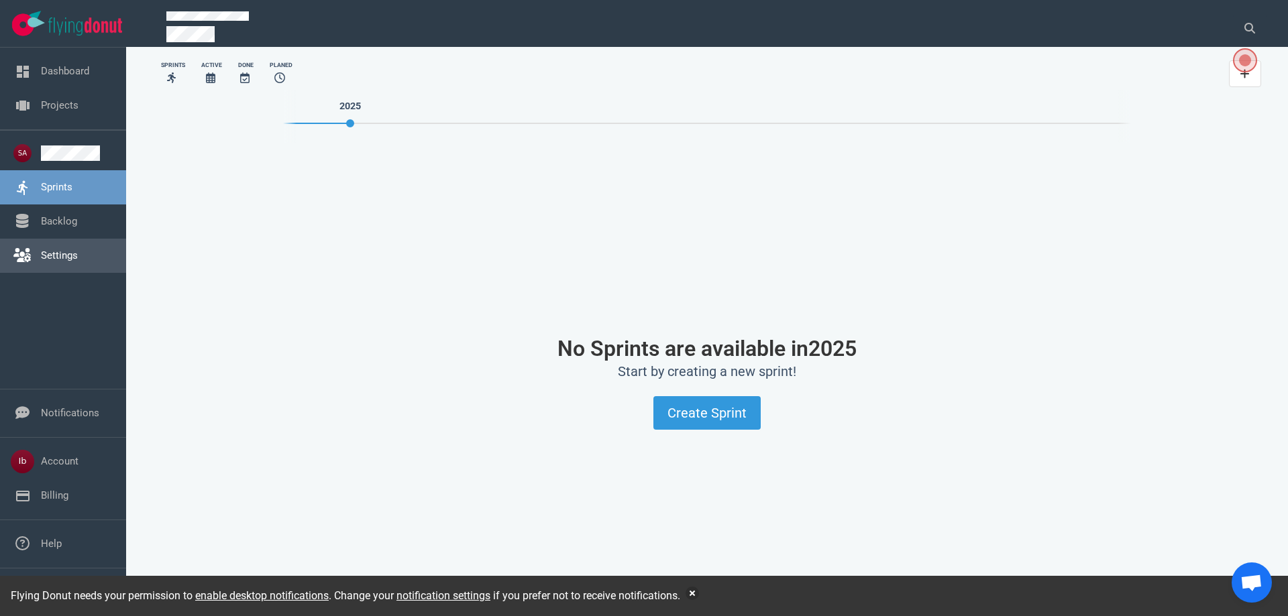
click at [58, 252] on link "Settings" at bounding box center [59, 256] width 37 height 12
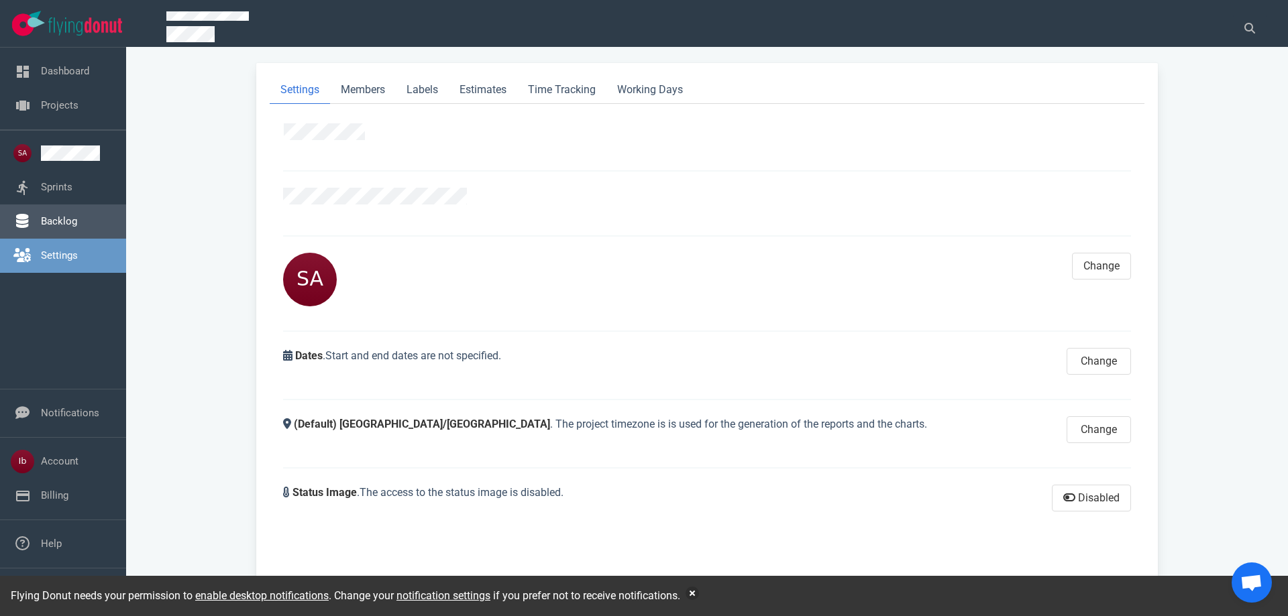
click at [50, 227] on link "Backlog" at bounding box center [59, 221] width 36 height 12
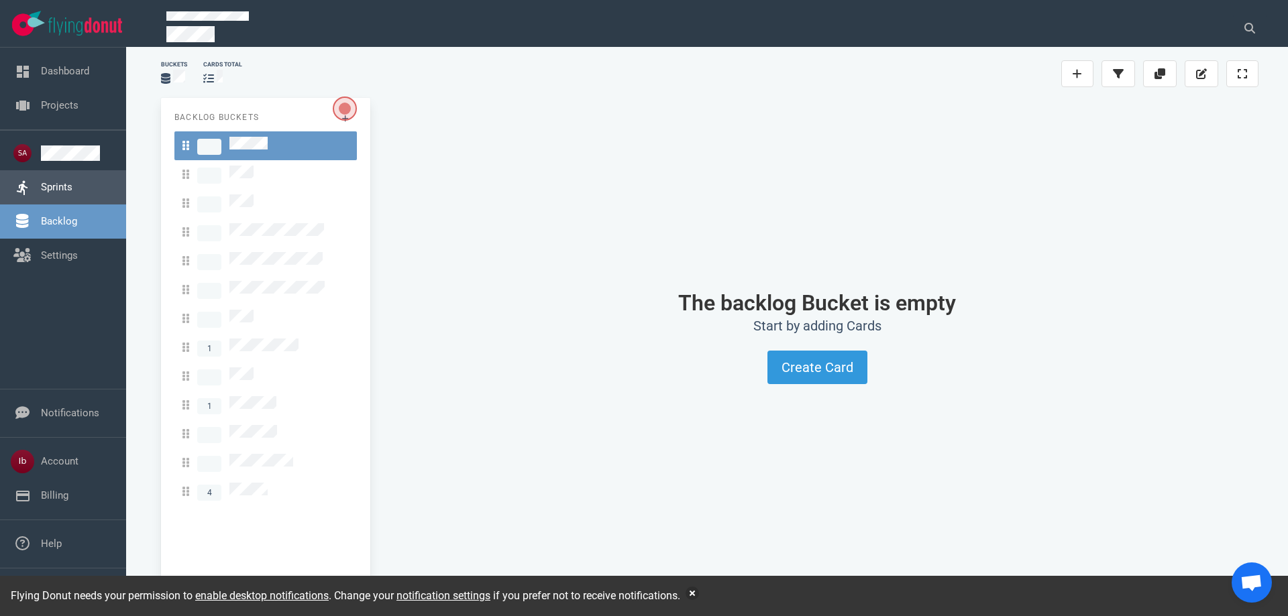
click at [63, 186] on link "Sprints" at bounding box center [57, 187] width 32 height 12
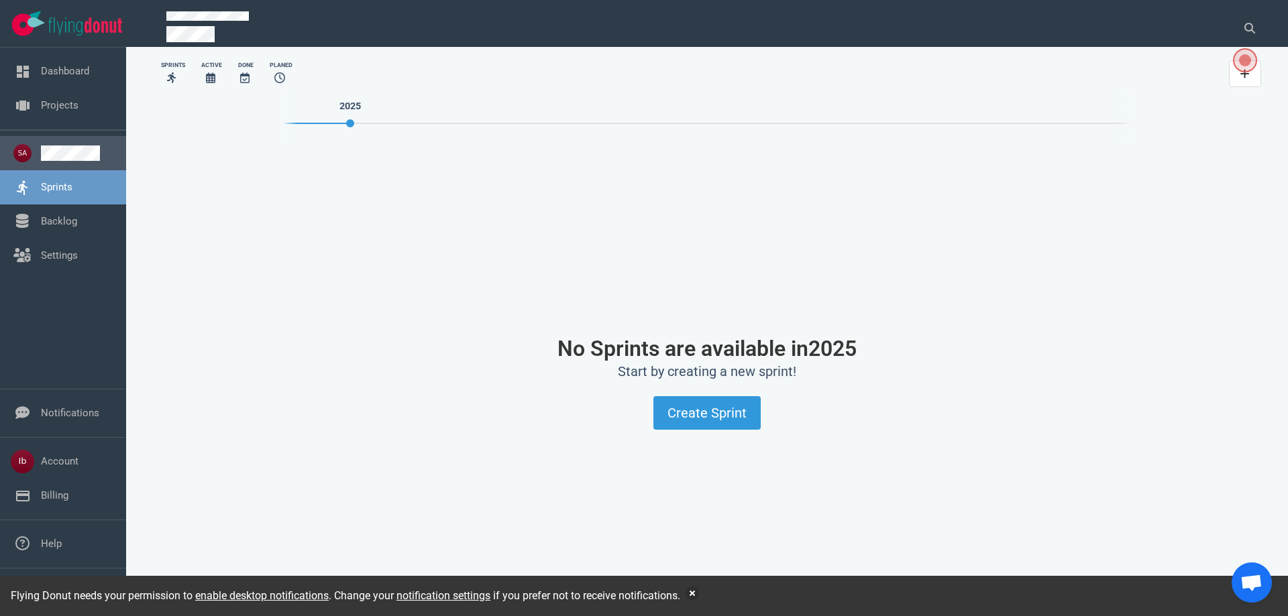
click at [72, 152] on link at bounding box center [78, 153] width 74 height 15
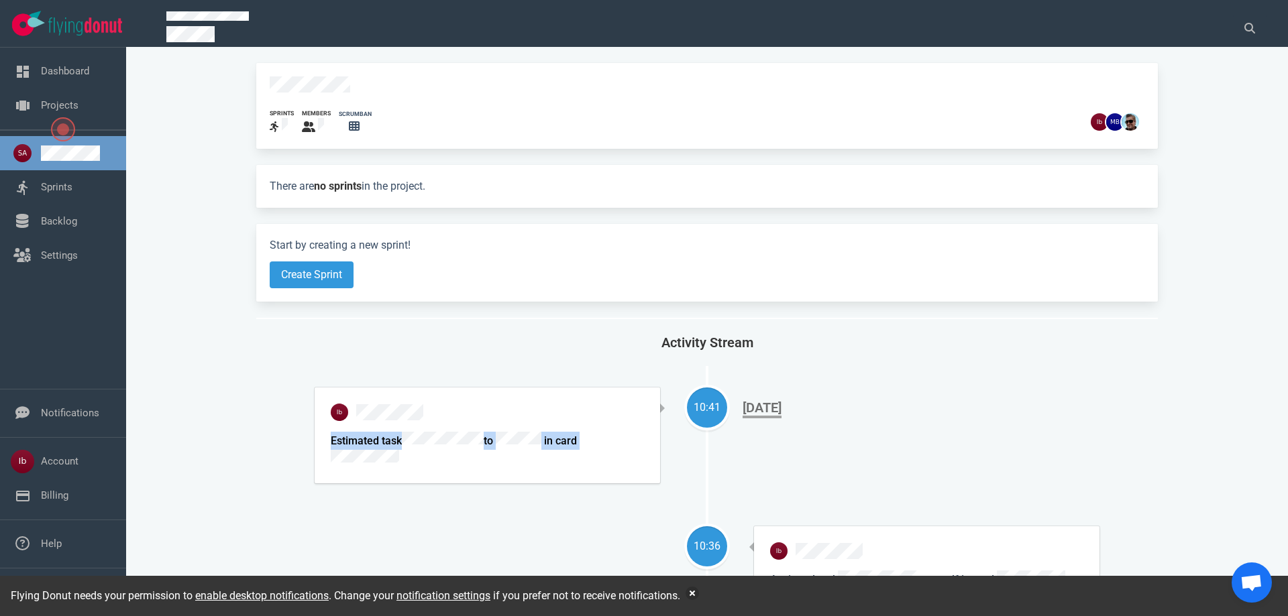
drag, startPoint x: 417, startPoint y: 453, endPoint x: 315, endPoint y: 424, distance: 106.0
click at [315, 424] on div "Estimated task to in card [DATE]" at bounding box center [487, 436] width 345 height 96
click at [332, 182] on strong "no sprints" at bounding box center [338, 186] width 48 height 13
drag, startPoint x: 254, startPoint y: 179, endPoint x: 534, endPoint y: 172, distance: 280.5
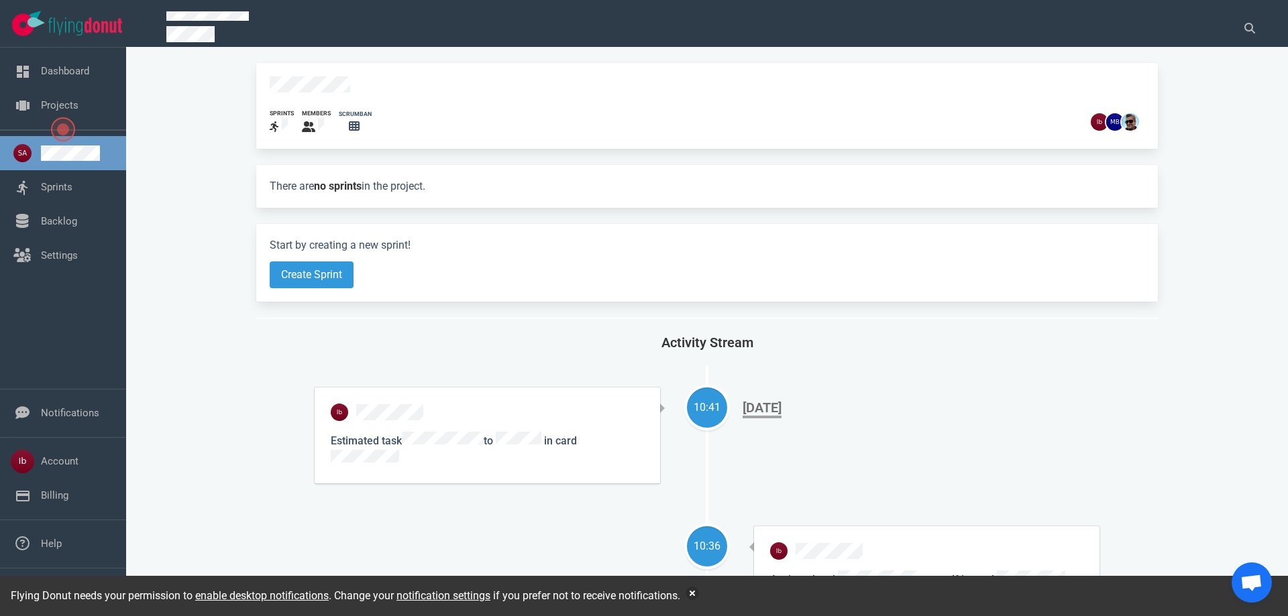
click at [534, 172] on div "sprints members scrumban There are no sprints in the project. Start by creating…" at bounding box center [707, 339] width 1130 height 553
click at [533, 178] on p "There are no sprints in the project." at bounding box center [707, 186] width 875 height 16
drag, startPoint x: 415, startPoint y: 103, endPoint x: 396, endPoint y: 113, distance: 21.6
click at [416, 103] on div "sprints members scrumban" at bounding box center [707, 106] width 902 height 86
click at [57, 227] on link "Backlog" at bounding box center [59, 221] width 36 height 12
